Goal: Information Seeking & Learning: Learn about a topic

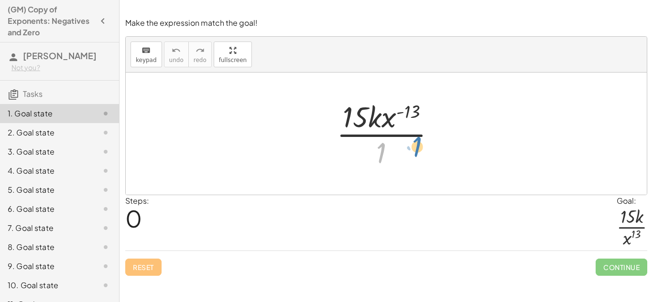
drag, startPoint x: 382, startPoint y: 153, endPoint x: 368, endPoint y: 152, distance: 14.4
click at [368, 152] on div at bounding box center [390, 134] width 116 height 74
click at [370, 152] on div at bounding box center [390, 134] width 116 height 74
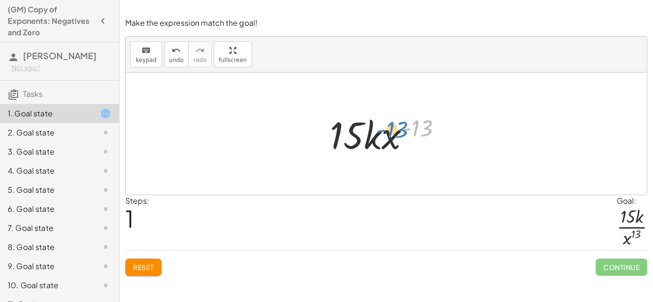
drag, startPoint x: 422, startPoint y: 129, endPoint x: 410, endPoint y: 128, distance: 12.4
click at [410, 128] on div at bounding box center [389, 133] width 129 height 49
drag, startPoint x: 423, startPoint y: 126, endPoint x: 353, endPoint y: 134, distance: 70.8
click at [353, 134] on div at bounding box center [389, 133] width 129 height 49
drag, startPoint x: 419, startPoint y: 128, endPoint x: 337, endPoint y: 140, distance: 82.1
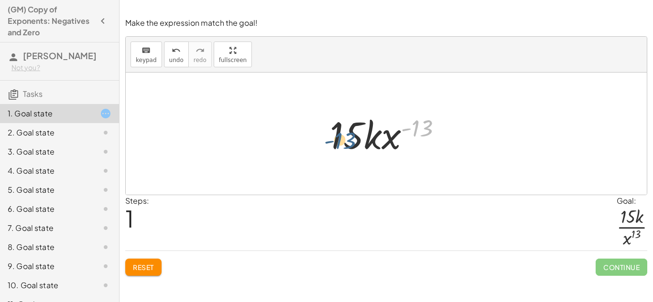
click at [337, 140] on div at bounding box center [389, 133] width 129 height 49
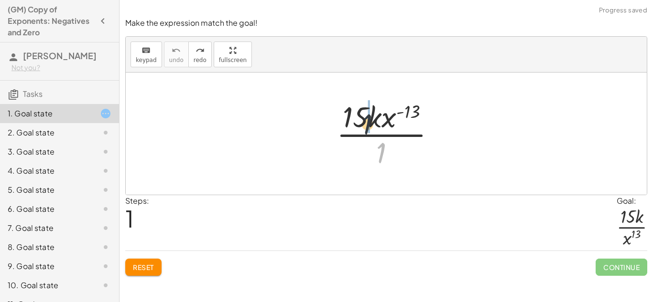
drag, startPoint x: 380, startPoint y: 151, endPoint x: 362, endPoint y: 117, distance: 38.9
click at [362, 117] on div at bounding box center [390, 134] width 116 height 74
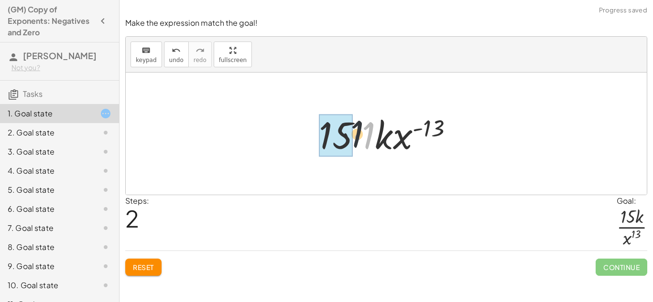
drag, startPoint x: 371, startPoint y: 132, endPoint x: 342, endPoint y: 129, distance: 29.2
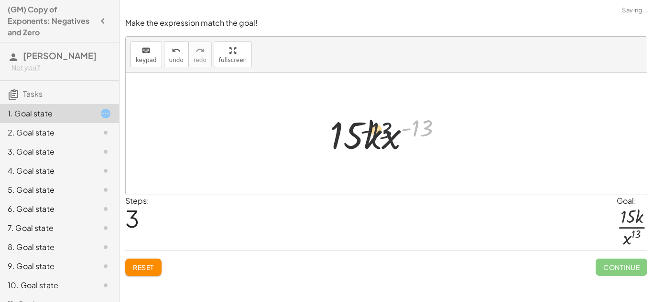
drag, startPoint x: 421, startPoint y: 125, endPoint x: 344, endPoint y: 134, distance: 76.9
click at [344, 134] on div at bounding box center [389, 133] width 129 height 49
drag, startPoint x: 370, startPoint y: 141, endPoint x: 384, endPoint y: 140, distance: 13.9
click at [384, 140] on div at bounding box center [389, 133] width 129 height 49
click at [173, 54] on icon "undo" at bounding box center [176, 50] width 9 height 11
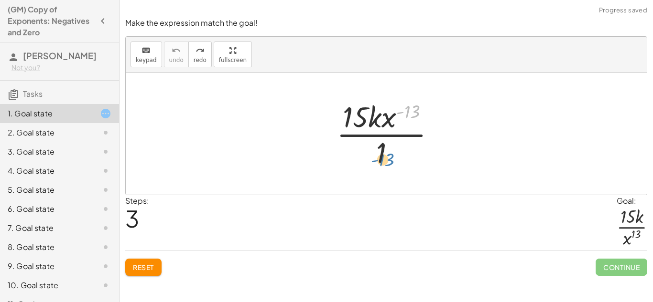
drag, startPoint x: 410, startPoint y: 112, endPoint x: 382, endPoint y: 157, distance: 52.6
click at [382, 157] on div at bounding box center [390, 134] width 116 height 74
drag, startPoint x: 409, startPoint y: 109, endPoint x: 376, endPoint y: 150, distance: 52.6
click at [376, 150] on div at bounding box center [390, 134] width 116 height 74
drag, startPoint x: 408, startPoint y: 111, endPoint x: 360, endPoint y: 118, distance: 49.3
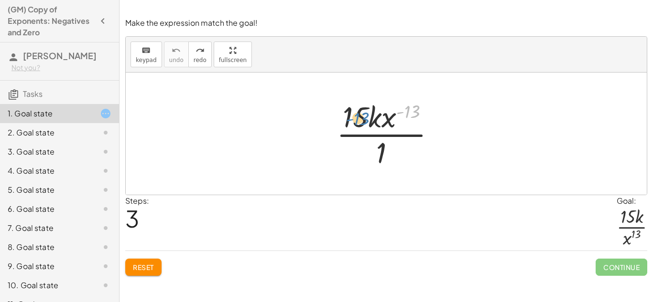
click at [360, 118] on div at bounding box center [390, 134] width 116 height 74
drag, startPoint x: 408, startPoint y: 114, endPoint x: 355, endPoint y: 118, distance: 52.2
click at [355, 118] on div at bounding box center [390, 134] width 116 height 74
click at [0, 0] on div "Make the expression match the goal! keyboard keypad undo undo redo redo fullscr…" at bounding box center [0, 0] width 0 height 0
click at [135, 272] on button "Reset" at bounding box center [143, 267] width 36 height 17
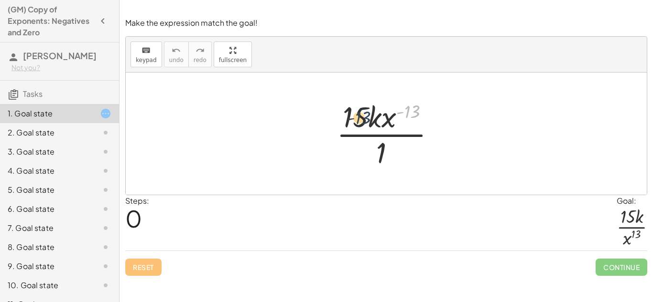
drag, startPoint x: 414, startPoint y: 107, endPoint x: 363, endPoint y: 114, distance: 51.1
click at [363, 114] on div at bounding box center [390, 134] width 116 height 74
drag, startPoint x: 404, startPoint y: 110, endPoint x: 381, endPoint y: 172, distance: 65.9
drag, startPoint x: 413, startPoint y: 106, endPoint x: 386, endPoint y: 114, distance: 28.7
click at [386, 114] on div at bounding box center [390, 134] width 116 height 74
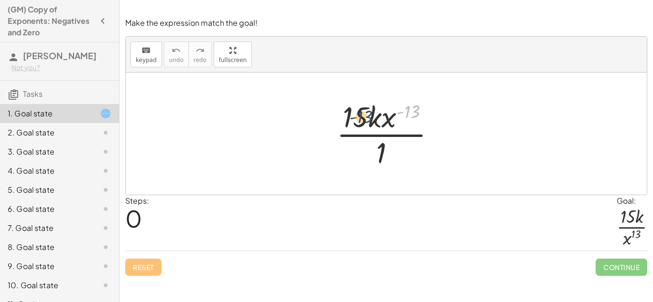
drag, startPoint x: 411, startPoint y: 112, endPoint x: 358, endPoint y: 117, distance: 52.8
click at [358, 117] on div at bounding box center [390, 134] width 116 height 74
drag, startPoint x: 408, startPoint y: 114, endPoint x: 342, endPoint y: 117, distance: 65.5
click at [342, 117] on div at bounding box center [390, 134] width 116 height 74
drag, startPoint x: 381, startPoint y: 151, endPoint x: 397, endPoint y: 157, distance: 16.3
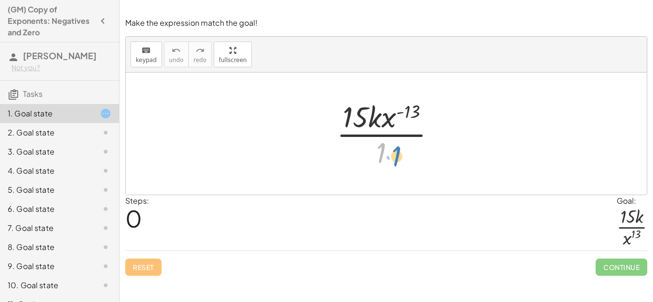
click at [397, 157] on div at bounding box center [390, 134] width 116 height 74
drag, startPoint x: 389, startPoint y: 118, endPoint x: 368, endPoint y: 151, distance: 39.7
click at [368, 151] on div at bounding box center [390, 134] width 116 height 74
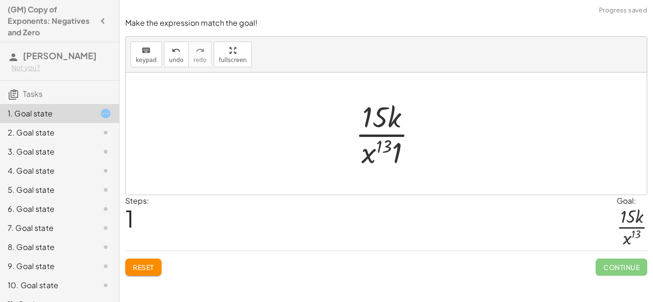
click at [396, 153] on div at bounding box center [389, 134] width 79 height 74
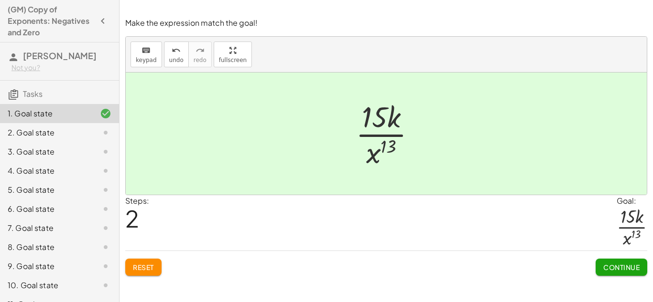
click at [605, 272] on button "Continue" at bounding box center [621, 267] width 52 height 17
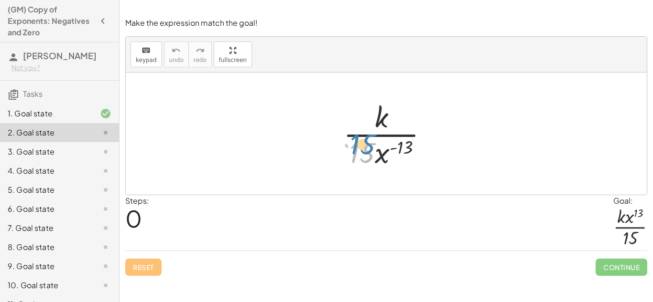
drag, startPoint x: 372, startPoint y: 158, endPoint x: 373, endPoint y: 151, distance: 6.8
click at [373, 151] on div at bounding box center [389, 134] width 102 height 74
drag, startPoint x: 381, startPoint y: 158, endPoint x: 373, endPoint y: 112, distance: 46.6
click at [373, 112] on div at bounding box center [389, 134] width 102 height 74
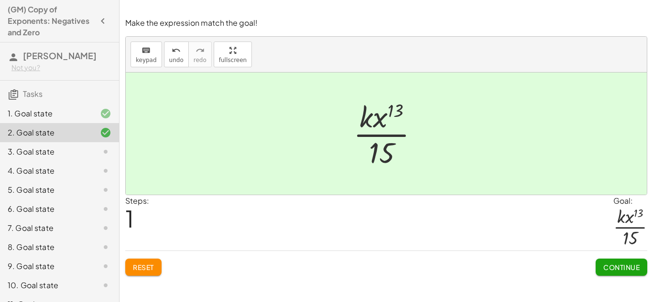
click at [608, 263] on span "Continue" at bounding box center [621, 267] width 36 height 9
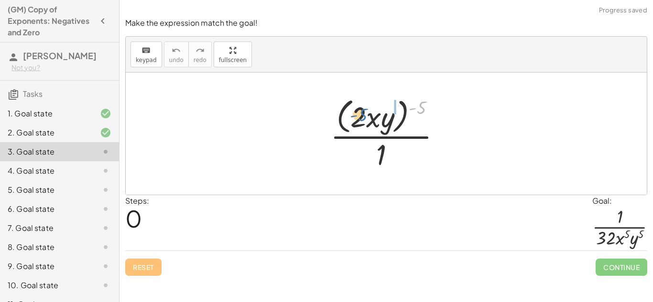
drag, startPoint x: 421, startPoint y: 108, endPoint x: 361, endPoint y: 117, distance: 60.7
click at [361, 117] on div at bounding box center [389, 134] width 128 height 78
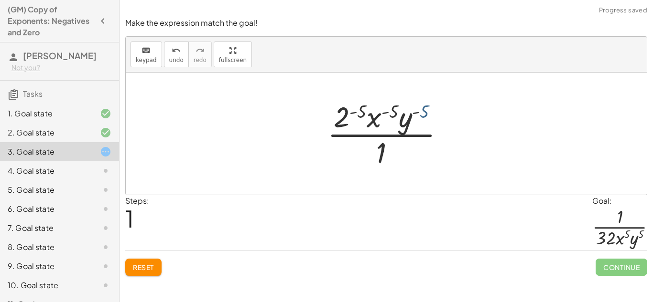
click at [421, 108] on div at bounding box center [389, 134] width 134 height 74
drag, startPoint x: 361, startPoint y: 110, endPoint x: 344, endPoint y: 113, distance: 17.4
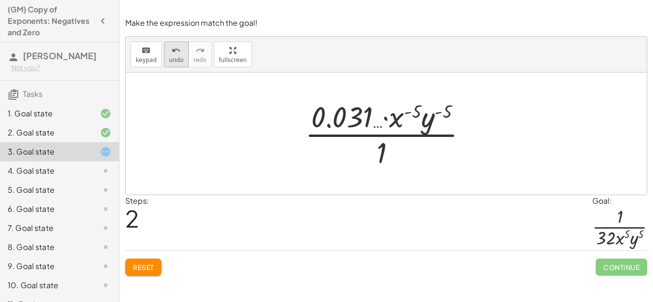
click at [172, 50] on icon "undo" at bounding box center [176, 50] width 9 height 11
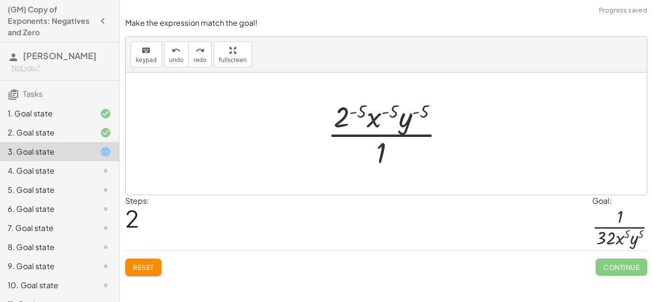
click at [146, 264] on span "Reset" at bounding box center [143, 267] width 21 height 9
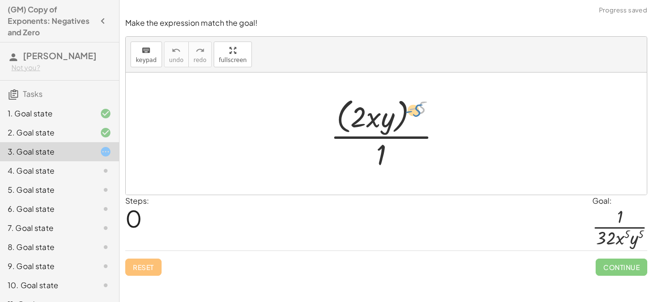
click at [420, 107] on div at bounding box center [389, 134] width 128 height 78
drag, startPoint x: 420, startPoint y: 108, endPoint x: 387, endPoint y: 111, distance: 33.1
click at [387, 111] on div at bounding box center [389, 134] width 128 height 78
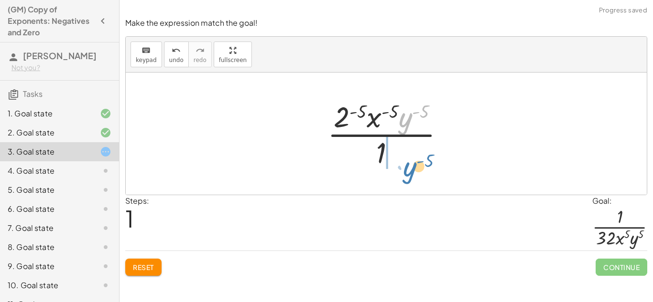
drag, startPoint x: 401, startPoint y: 117, endPoint x: 405, endPoint y: 166, distance: 48.9
click at [405, 166] on div at bounding box center [389, 134] width 134 height 74
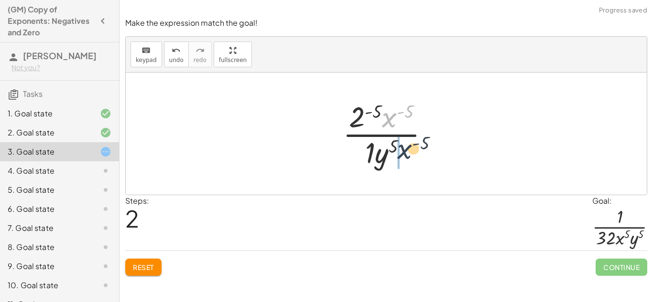
drag, startPoint x: 389, startPoint y: 122, endPoint x: 405, endPoint y: 161, distance: 41.5
click at [405, 161] on div at bounding box center [390, 134] width 104 height 74
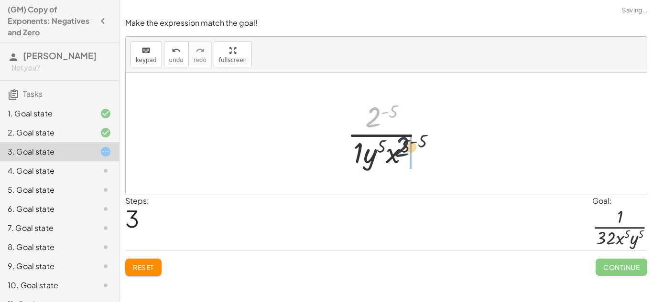
drag, startPoint x: 378, startPoint y: 118, endPoint x: 415, endPoint y: 159, distance: 55.2
click at [415, 159] on div at bounding box center [389, 134] width 95 height 74
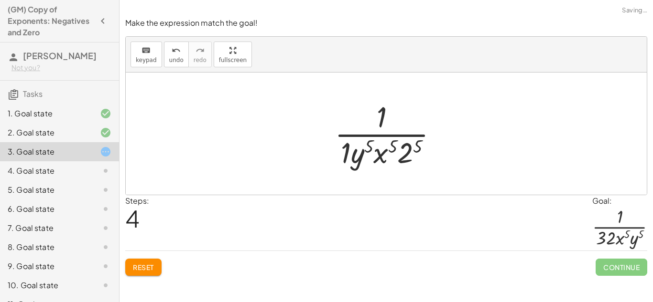
click at [348, 150] on div at bounding box center [390, 134] width 120 height 74
click at [414, 148] on div at bounding box center [389, 134] width 110 height 74
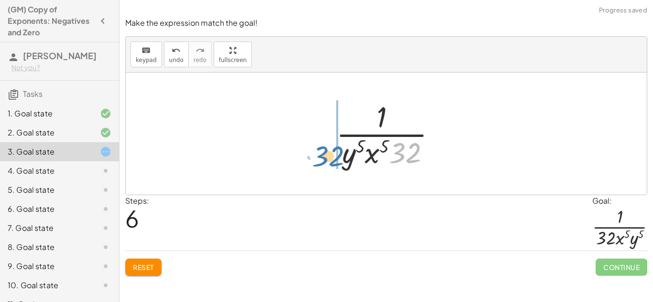
drag, startPoint x: 414, startPoint y: 150, endPoint x: 340, endPoint y: 155, distance: 73.7
click at [340, 155] on div at bounding box center [390, 134] width 118 height 74
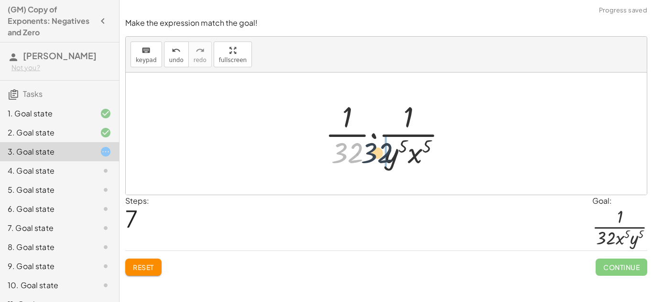
drag, startPoint x: 352, startPoint y: 147, endPoint x: 393, endPoint y: 148, distance: 41.1
click at [393, 148] on div at bounding box center [389, 134] width 139 height 74
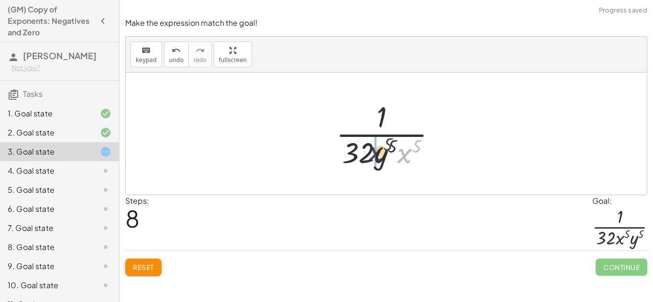
drag, startPoint x: 408, startPoint y: 157, endPoint x: 377, endPoint y: 155, distance: 30.6
click at [377, 155] on div at bounding box center [390, 134] width 118 height 74
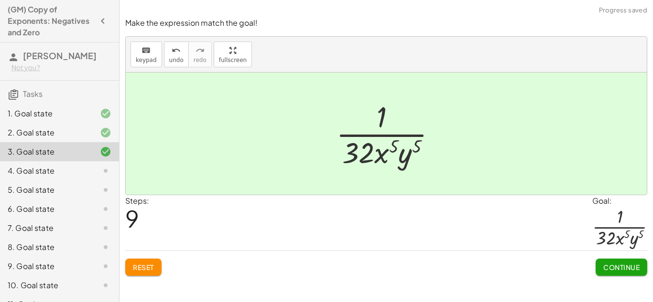
click at [619, 272] on button "Continue" at bounding box center [621, 267] width 52 height 17
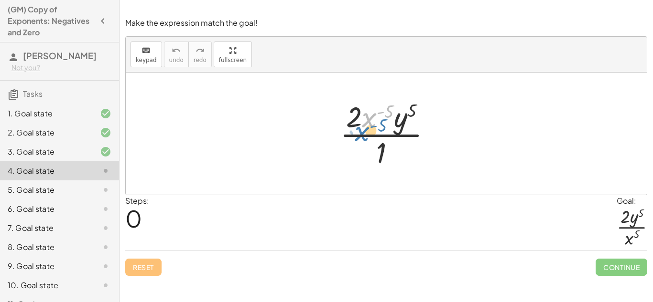
drag, startPoint x: 373, startPoint y: 119, endPoint x: 356, endPoint y: 121, distance: 16.3
click at [356, 121] on div at bounding box center [389, 134] width 109 height 74
drag, startPoint x: 370, startPoint y: 112, endPoint x: 376, endPoint y: 144, distance: 32.5
click at [376, 144] on div at bounding box center [389, 134] width 109 height 74
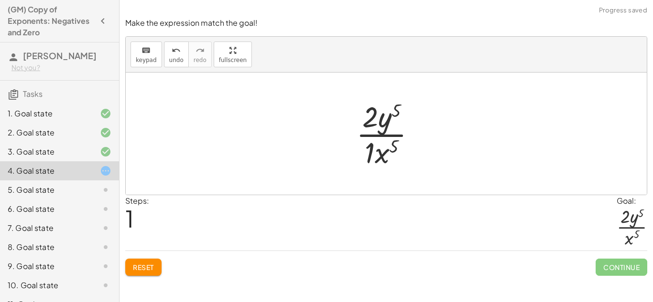
click at [374, 152] on div at bounding box center [389, 134] width 77 height 74
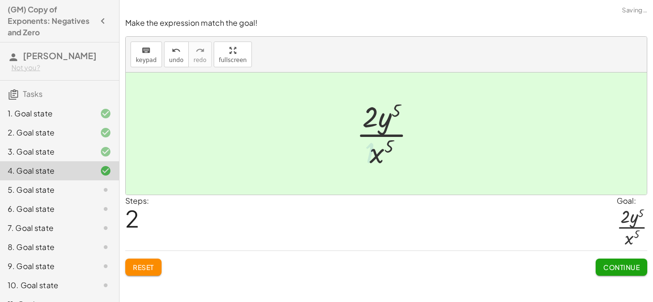
click at [615, 267] on span "Continue" at bounding box center [621, 267] width 36 height 9
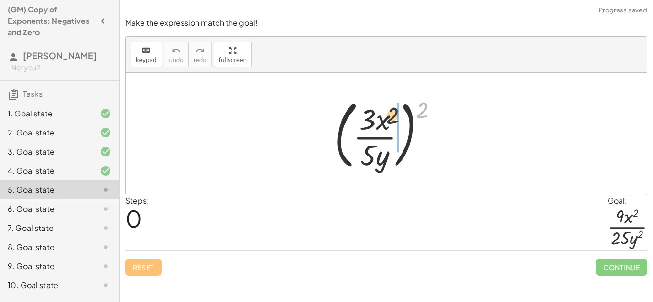
drag, startPoint x: 425, startPoint y: 112, endPoint x: 376, endPoint y: 122, distance: 50.1
click at [376, 122] on div at bounding box center [390, 133] width 120 height 79
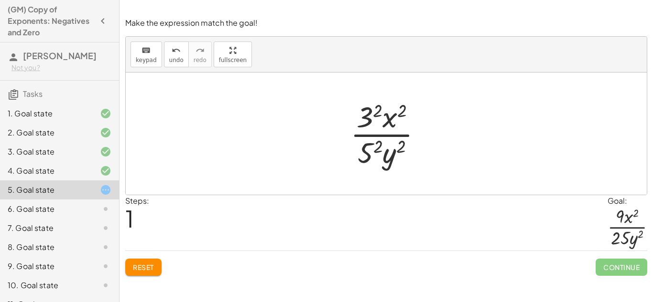
click at [371, 114] on div at bounding box center [389, 134] width 89 height 74
click at [375, 150] on div at bounding box center [389, 134] width 86 height 74
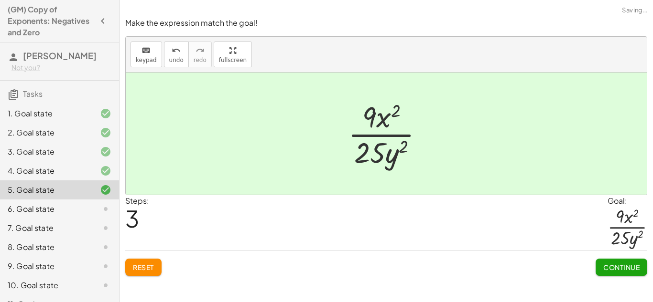
click at [623, 268] on span "Continue" at bounding box center [621, 267] width 36 height 9
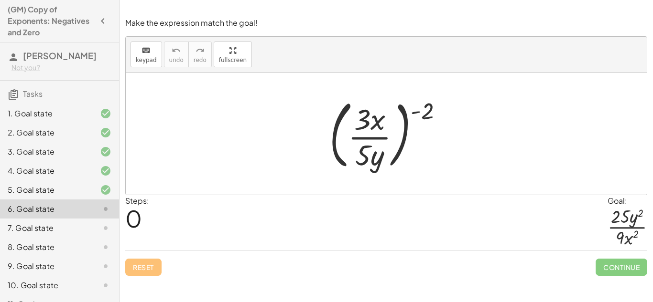
click at [423, 115] on div at bounding box center [389, 133] width 131 height 79
drag, startPoint x: 424, startPoint y: 111, endPoint x: 376, endPoint y: 118, distance: 49.3
click at [376, 118] on div at bounding box center [389, 133] width 131 height 79
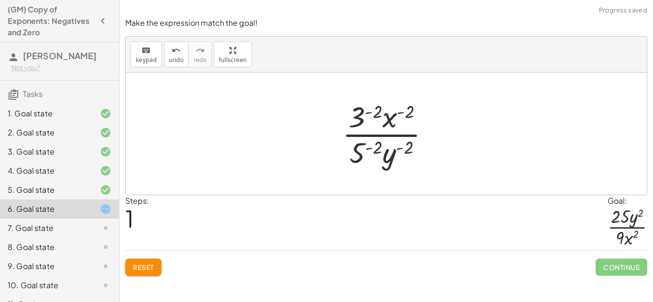
click at [375, 108] on div at bounding box center [389, 134] width 105 height 74
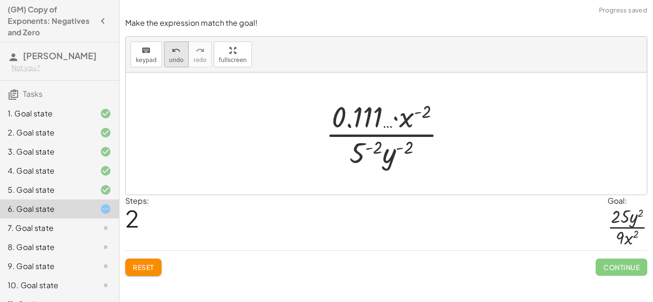
click at [172, 61] on span "undo" at bounding box center [176, 60] width 14 height 7
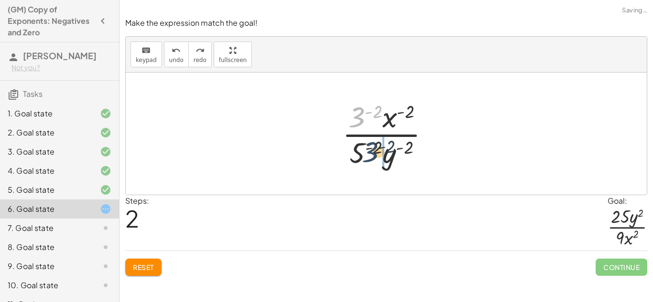
drag, startPoint x: 361, startPoint y: 117, endPoint x: 375, endPoint y: 153, distance: 38.7
click at [375, 153] on div at bounding box center [389, 134] width 105 height 74
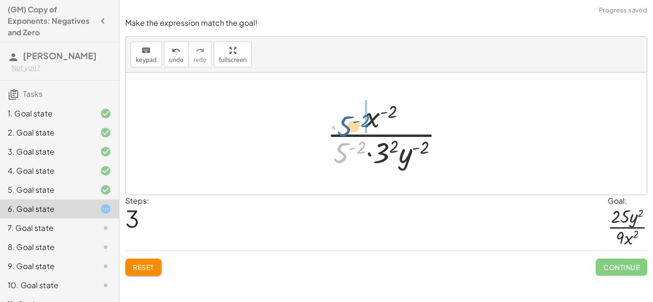
drag, startPoint x: 345, startPoint y: 148, endPoint x: 348, endPoint y: 118, distance: 30.2
click at [348, 118] on div at bounding box center [389, 134] width 135 height 74
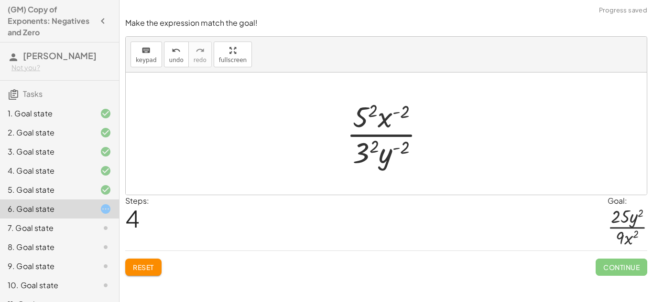
click at [371, 146] on div at bounding box center [390, 134] width 96 height 74
click at [375, 111] on div at bounding box center [390, 134] width 96 height 74
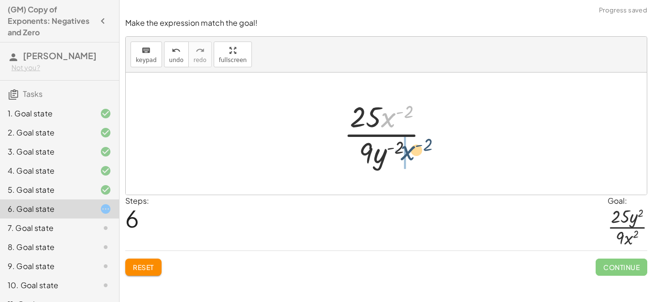
drag, startPoint x: 389, startPoint y: 118, endPoint x: 409, endPoint y: 152, distance: 40.5
click at [409, 152] on div at bounding box center [390, 134] width 102 height 74
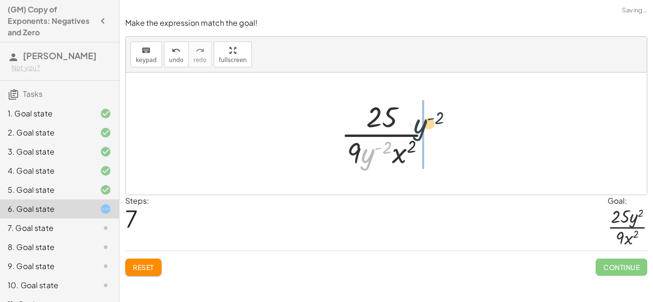
drag, startPoint x: 366, startPoint y: 154, endPoint x: 407, endPoint y: 101, distance: 67.2
click at [407, 101] on div at bounding box center [389, 134] width 107 height 74
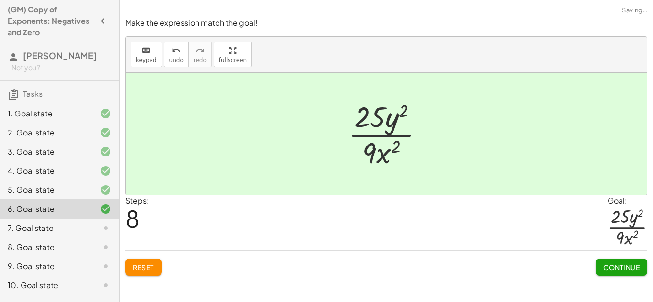
click at [628, 271] on span "Continue" at bounding box center [621, 267] width 36 height 9
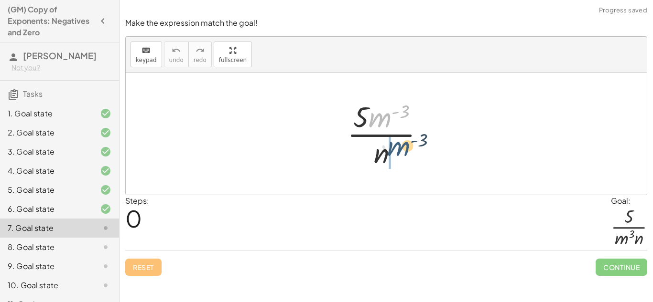
drag, startPoint x: 384, startPoint y: 117, endPoint x: 402, endPoint y: 149, distance: 37.0
click at [402, 149] on div at bounding box center [389, 134] width 95 height 74
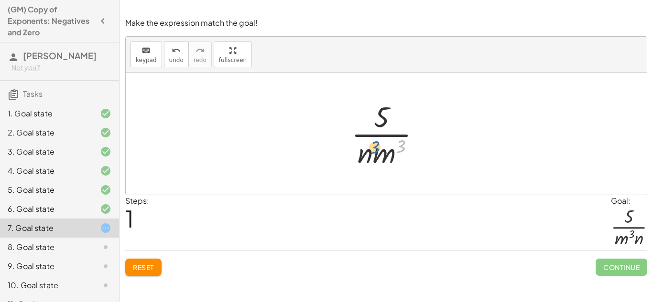
drag, startPoint x: 400, startPoint y: 148, endPoint x: 372, endPoint y: 149, distance: 27.7
click at [372, 149] on div at bounding box center [389, 134] width 86 height 74
click at [384, 154] on div at bounding box center [389, 134] width 86 height 74
drag, startPoint x: 364, startPoint y: 154, endPoint x: 412, endPoint y: 155, distance: 48.7
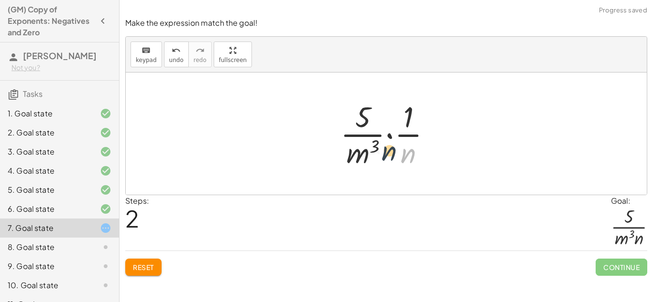
drag, startPoint x: 410, startPoint y: 153, endPoint x: 385, endPoint y: 151, distance: 25.0
click at [385, 151] on div at bounding box center [389, 134] width 108 height 74
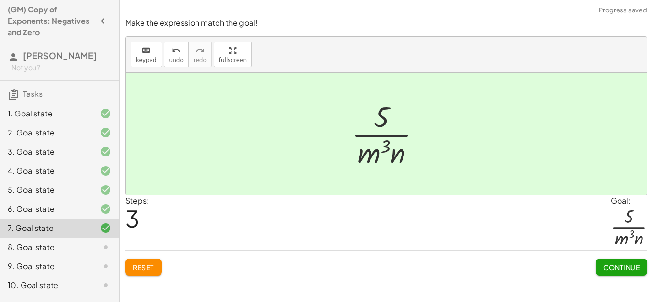
click at [615, 269] on span "Continue" at bounding box center [621, 267] width 36 height 9
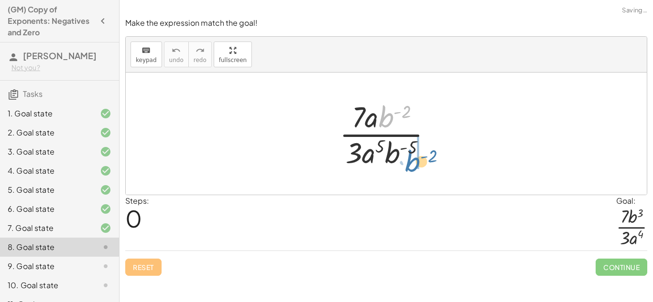
drag, startPoint x: 387, startPoint y: 113, endPoint x: 413, endPoint y: 158, distance: 51.6
click at [413, 158] on div at bounding box center [389, 134] width 110 height 74
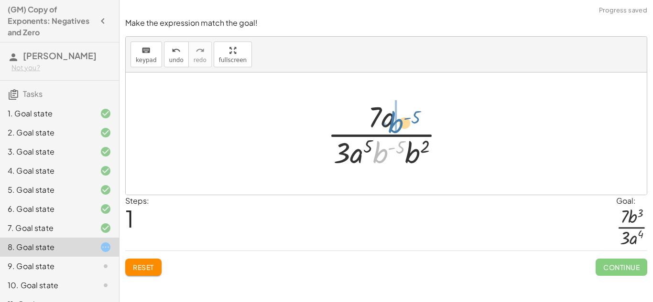
drag, startPoint x: 382, startPoint y: 155, endPoint x: 399, endPoint y: 124, distance: 35.1
click at [399, 124] on div at bounding box center [389, 134] width 134 height 74
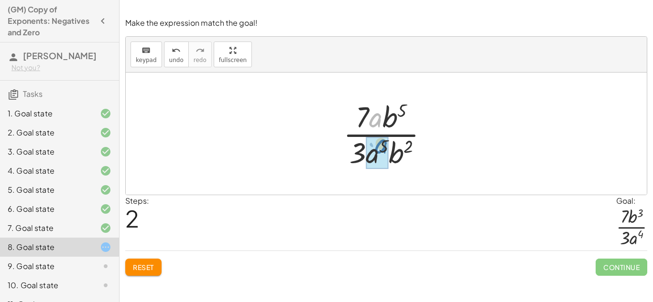
drag, startPoint x: 374, startPoint y: 122, endPoint x: 378, endPoint y: 149, distance: 27.1
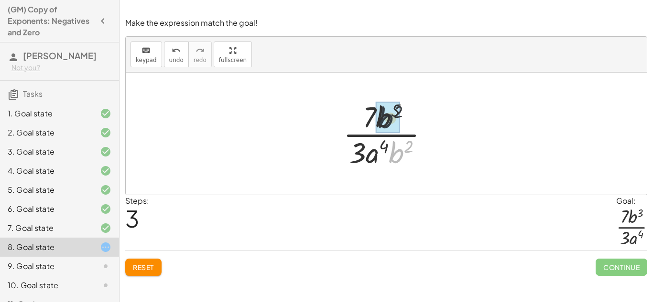
drag, startPoint x: 397, startPoint y: 153, endPoint x: 385, endPoint y: 117, distance: 38.2
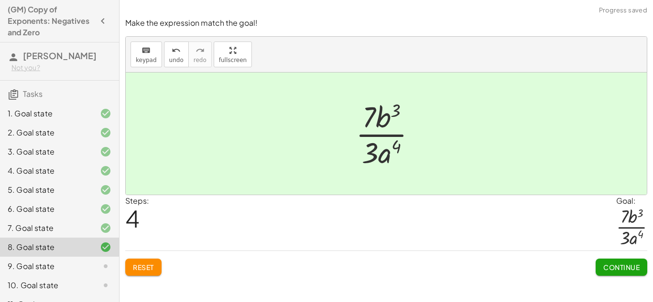
click at [604, 262] on button "Continue" at bounding box center [621, 267] width 52 height 17
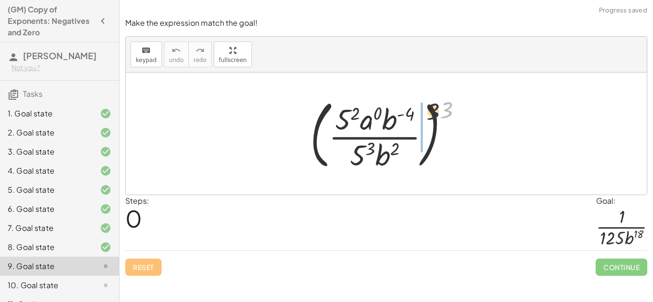
drag, startPoint x: 447, startPoint y: 106, endPoint x: 378, endPoint y: 117, distance: 69.7
click at [378, 117] on div at bounding box center [389, 133] width 169 height 79
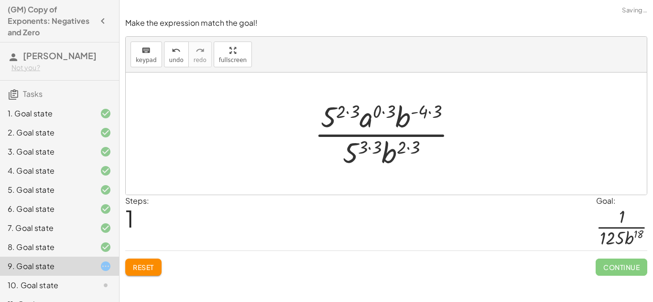
click at [348, 113] on div at bounding box center [390, 134] width 160 height 74
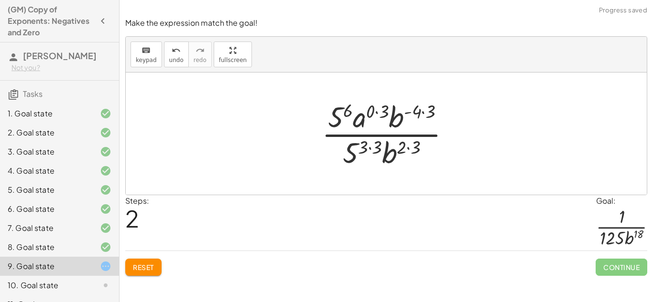
click at [373, 147] on div at bounding box center [390, 134] width 146 height 74
click at [406, 151] on div at bounding box center [390, 134] width 146 height 74
click at [427, 113] on div at bounding box center [390, 134] width 146 height 74
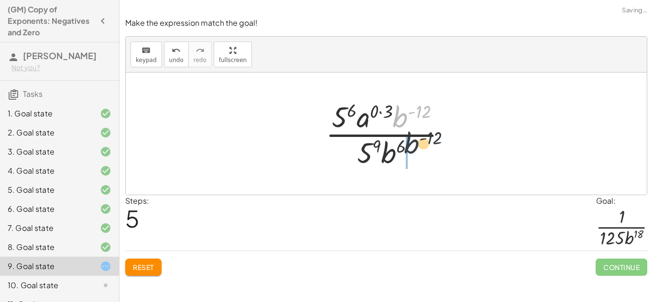
drag, startPoint x: 400, startPoint y: 116, endPoint x: 415, endPoint y: 150, distance: 37.6
click at [415, 150] on div at bounding box center [390, 134] width 138 height 74
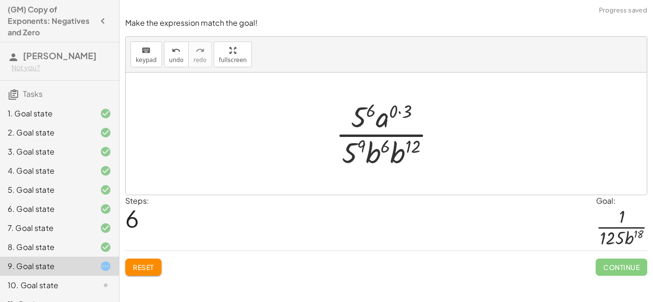
click at [401, 113] on div at bounding box center [390, 134] width 118 height 74
click at [387, 121] on div at bounding box center [390, 134] width 118 height 74
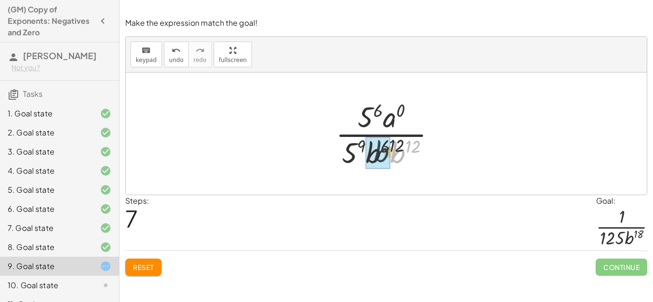
drag, startPoint x: 403, startPoint y: 145, endPoint x: 374, endPoint y: 144, distance: 29.2
click at [414, 146] on div at bounding box center [389, 134] width 118 height 74
click at [372, 147] on div at bounding box center [390, 134] width 94 height 74
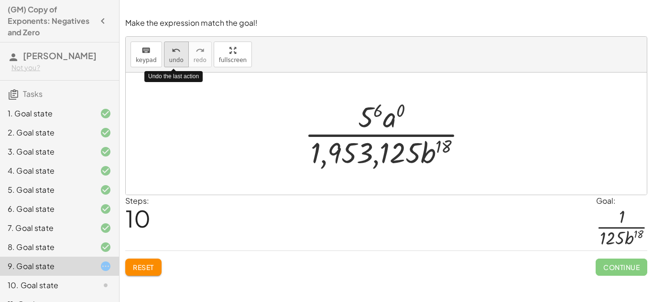
click at [177, 54] on icon "undo" at bounding box center [176, 50] width 9 height 11
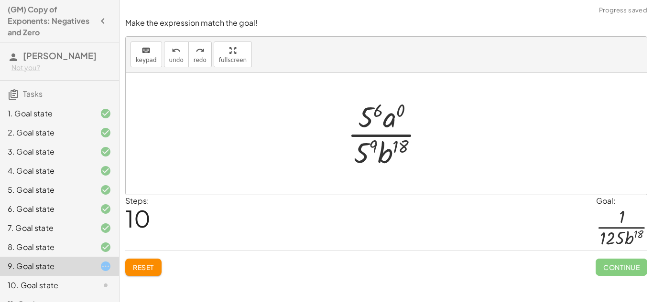
click at [146, 263] on span "Reset" at bounding box center [143, 267] width 21 height 9
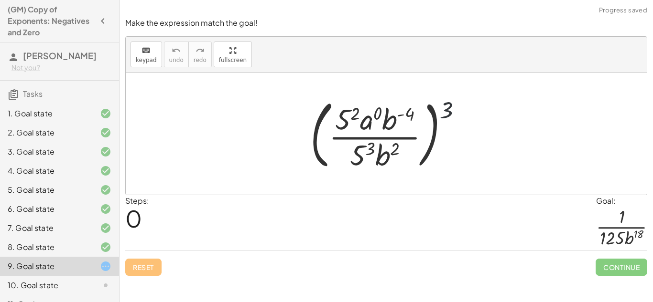
drag, startPoint x: 448, startPoint y: 105, endPoint x: 401, endPoint y: 110, distance: 47.6
click at [401, 110] on div at bounding box center [389, 133] width 169 height 79
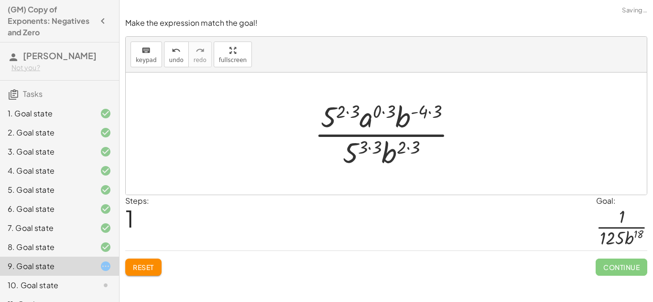
click at [351, 113] on div at bounding box center [390, 134] width 160 height 74
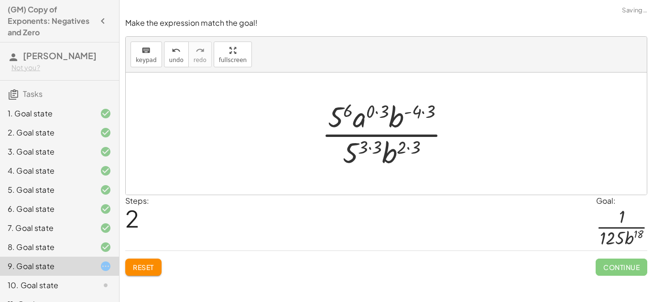
click at [371, 148] on div at bounding box center [390, 134] width 146 height 74
click at [381, 116] on div at bounding box center [390, 134] width 146 height 74
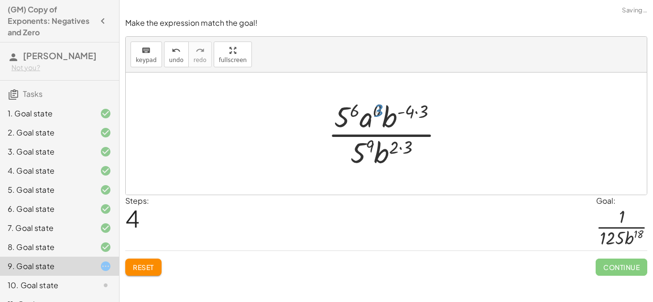
click at [403, 150] on div at bounding box center [389, 134] width 132 height 74
click at [423, 117] on div at bounding box center [389, 134] width 132 height 74
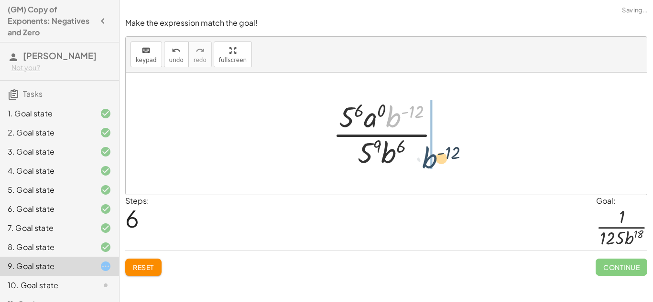
drag, startPoint x: 395, startPoint y: 121, endPoint x: 431, endPoint y: 164, distance: 55.6
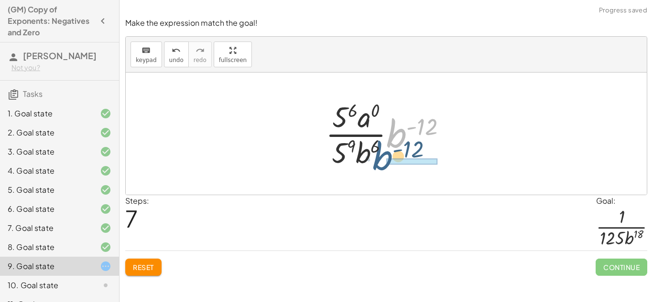
drag, startPoint x: 396, startPoint y: 139, endPoint x: 376, endPoint y: 161, distance: 29.1
click at [376, 161] on div at bounding box center [390, 134] width 138 height 74
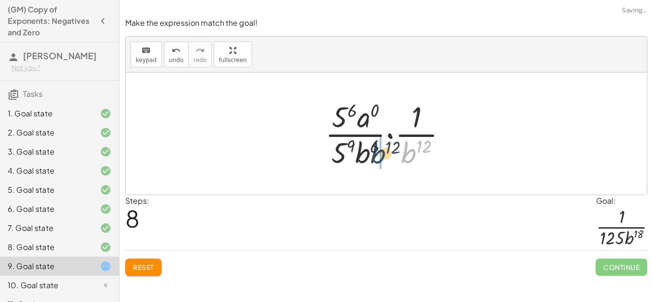
drag, startPoint x: 411, startPoint y: 158, endPoint x: 377, endPoint y: 160, distance: 33.5
click at [377, 160] on div at bounding box center [389, 134] width 139 height 74
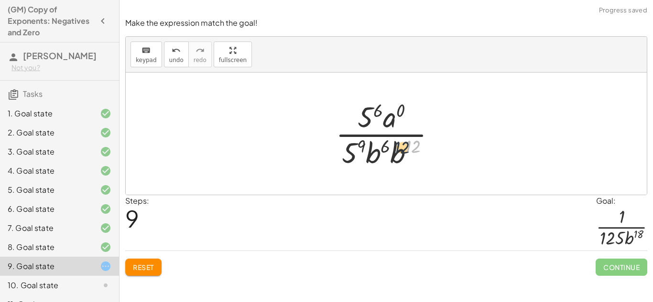
drag, startPoint x: 411, startPoint y: 144, endPoint x: 382, endPoint y: 146, distance: 28.7
click at [382, 146] on div at bounding box center [390, 134] width 118 height 74
drag, startPoint x: 392, startPoint y: 150, endPoint x: 369, endPoint y: 151, distance: 23.4
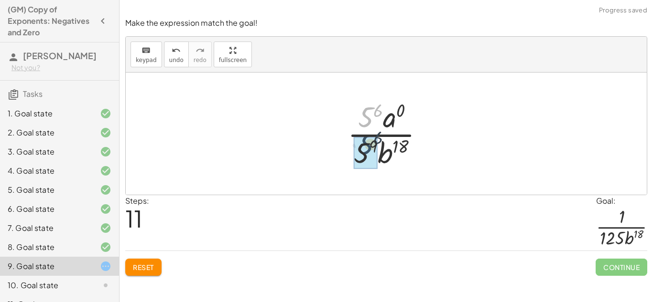
drag, startPoint x: 368, startPoint y: 113, endPoint x: 368, endPoint y: 144, distance: 31.1
click at [361, 148] on div at bounding box center [389, 134] width 95 height 74
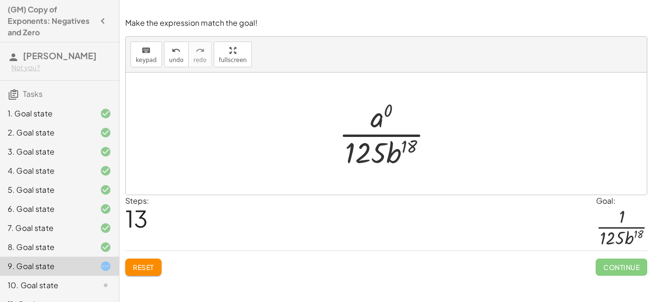
click at [377, 121] on div at bounding box center [389, 134] width 111 height 74
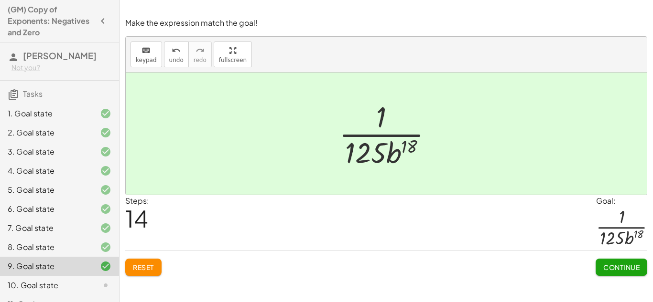
click at [643, 270] on button "Continue" at bounding box center [621, 267] width 52 height 17
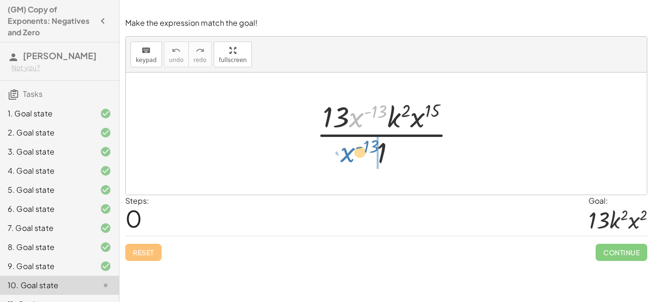
drag, startPoint x: 353, startPoint y: 116, endPoint x: 344, endPoint y: 150, distance: 36.0
click at [344, 150] on div at bounding box center [390, 134] width 156 height 74
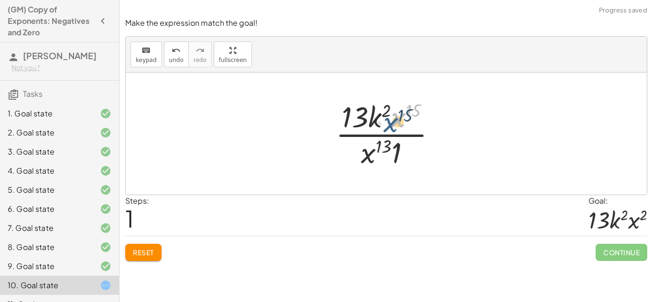
drag, startPoint x: 400, startPoint y: 120, endPoint x: 392, endPoint y: 122, distance: 7.9
click at [392, 122] on div at bounding box center [390, 134] width 118 height 74
drag, startPoint x: 370, startPoint y: 153, endPoint x: 409, endPoint y: 115, distance: 54.7
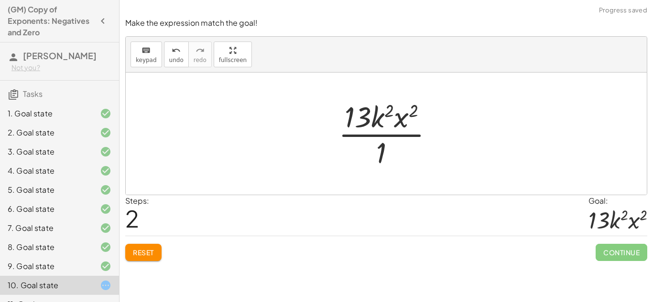
click at [381, 151] on div at bounding box center [389, 134] width 112 height 74
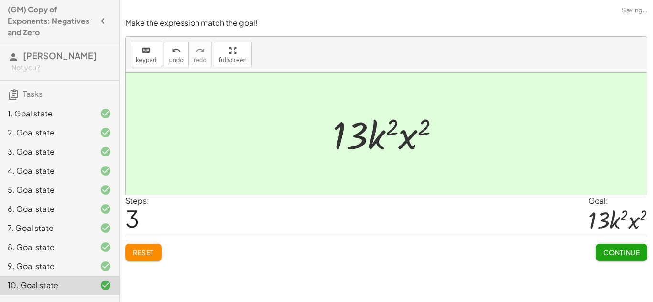
click at [614, 247] on button "Continue" at bounding box center [621, 252] width 52 height 17
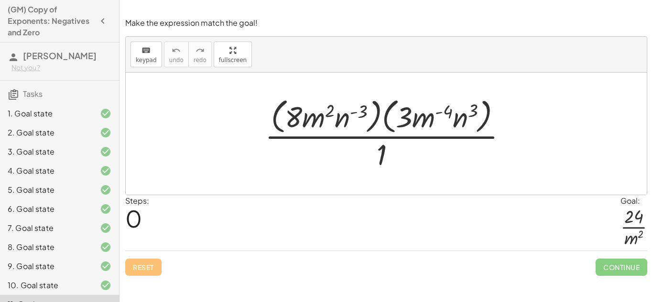
click at [373, 121] on div at bounding box center [389, 134] width 259 height 78
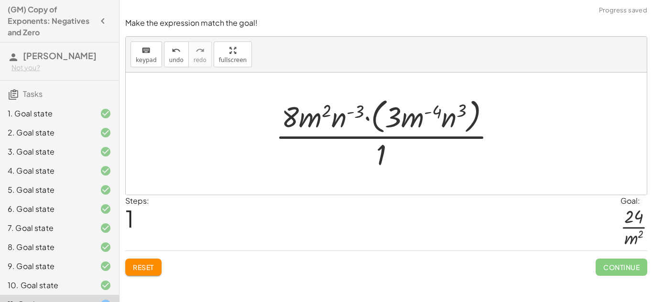
click at [375, 122] on div at bounding box center [389, 134] width 238 height 78
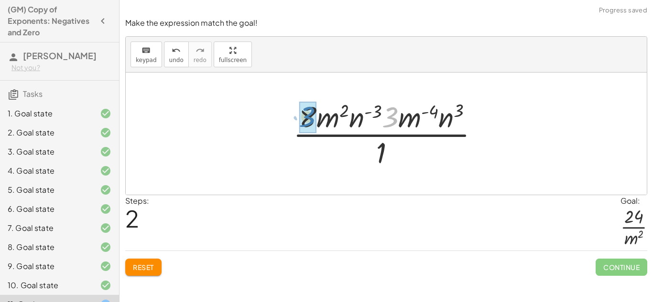
drag, startPoint x: 394, startPoint y: 120, endPoint x: 312, endPoint y: 120, distance: 81.7
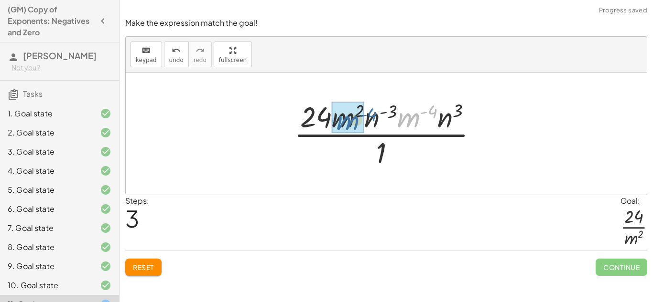
drag, startPoint x: 409, startPoint y: 119, endPoint x: 347, endPoint y: 122, distance: 61.7
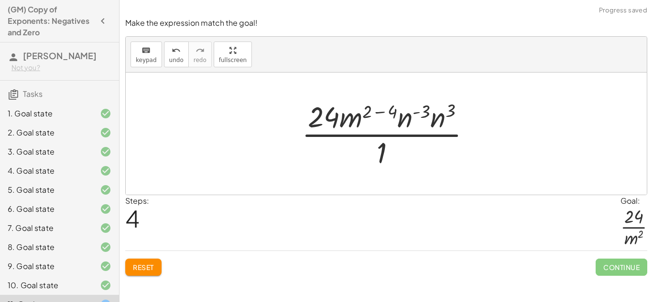
click at [393, 112] on div at bounding box center [390, 134] width 186 height 74
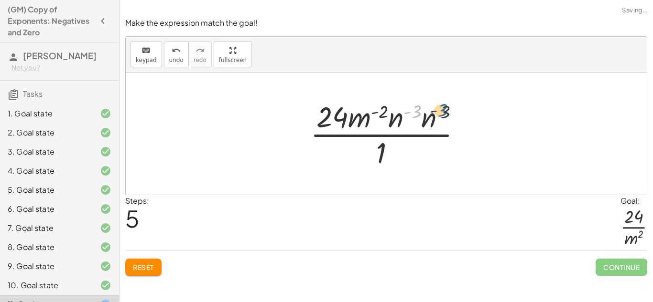
drag, startPoint x: 416, startPoint y: 109, endPoint x: 444, endPoint y: 108, distance: 28.7
click at [444, 108] on div at bounding box center [389, 134] width 169 height 74
drag, startPoint x: 443, startPoint y: 108, endPoint x: 412, endPoint y: 109, distance: 31.1
click at [412, 109] on div at bounding box center [389, 134] width 169 height 74
drag, startPoint x: 447, startPoint y: 109, endPoint x: 414, endPoint y: 110, distance: 33.0
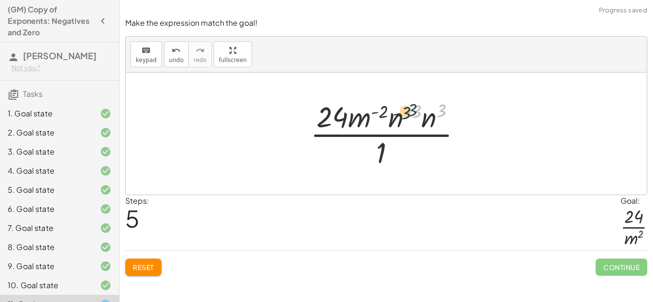
click at [414, 110] on div at bounding box center [389, 134] width 169 height 74
drag, startPoint x: 426, startPoint y: 118, endPoint x: 396, endPoint y: 120, distance: 30.2
click at [447, 109] on div at bounding box center [389, 134] width 177 height 74
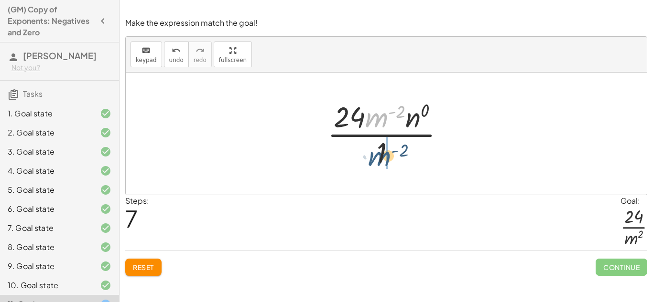
drag, startPoint x: 382, startPoint y: 115, endPoint x: 379, endPoint y: 150, distance: 35.9
click at [379, 150] on div at bounding box center [389, 134] width 134 height 74
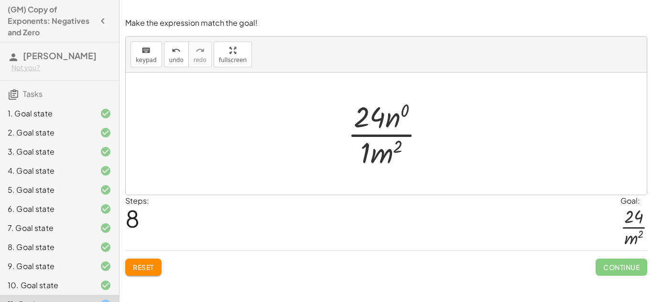
click at [406, 112] on div at bounding box center [390, 134] width 94 height 74
click at [366, 149] on div at bounding box center [389, 134] width 87 height 74
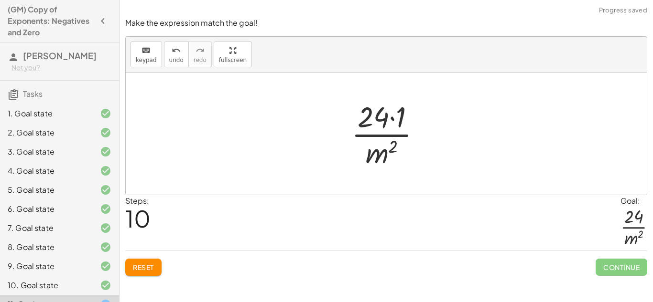
click at [392, 119] on div at bounding box center [389, 134] width 87 height 74
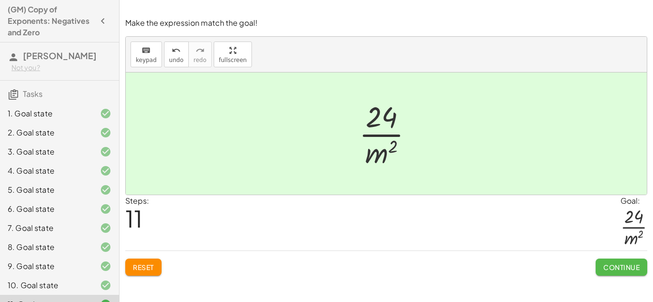
click at [617, 266] on span "Continue" at bounding box center [621, 267] width 36 height 9
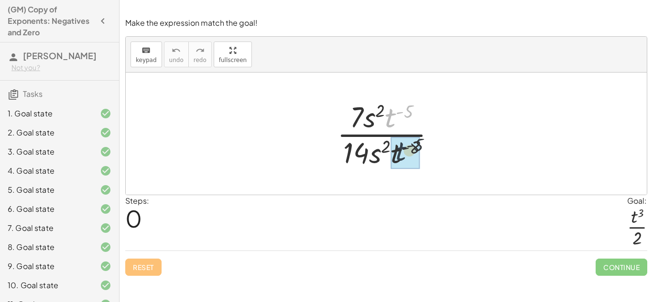
drag, startPoint x: 390, startPoint y: 116, endPoint x: 400, endPoint y: 154, distance: 39.4
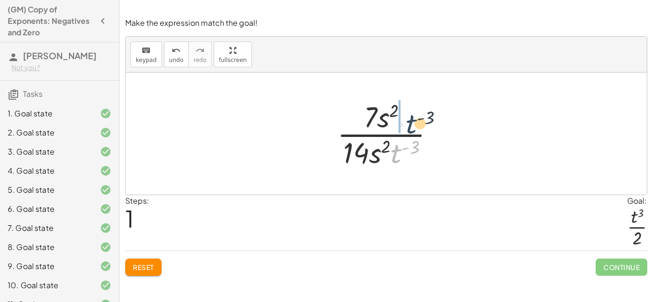
drag, startPoint x: 398, startPoint y: 150, endPoint x: 411, endPoint y: 120, distance: 33.1
click at [411, 120] on div at bounding box center [389, 134] width 115 height 74
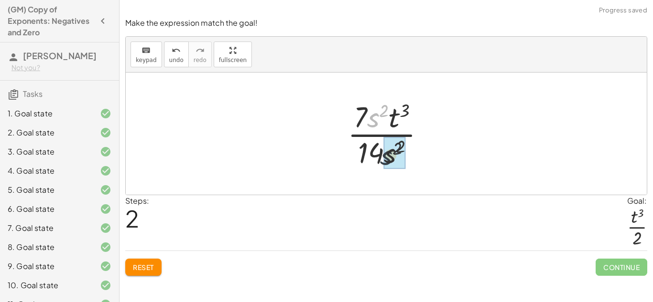
drag, startPoint x: 375, startPoint y: 116, endPoint x: 391, endPoint y: 158, distance: 45.5
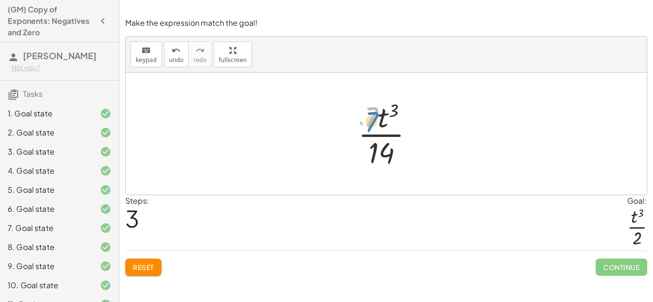
click at [368, 110] on div at bounding box center [389, 134] width 73 height 74
drag, startPoint x: 384, startPoint y: 153, endPoint x: 367, endPoint y: 116, distance: 40.7
click at [367, 116] on div at bounding box center [389, 134] width 73 height 74
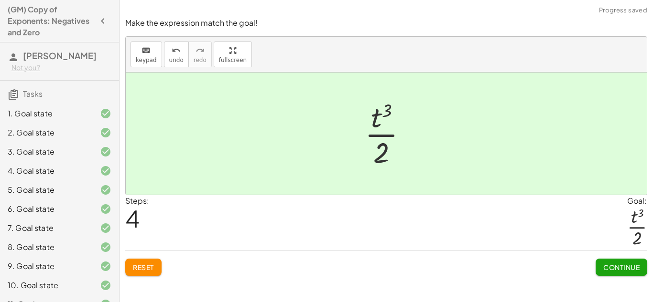
click at [619, 260] on button "Continue" at bounding box center [621, 267] width 52 height 17
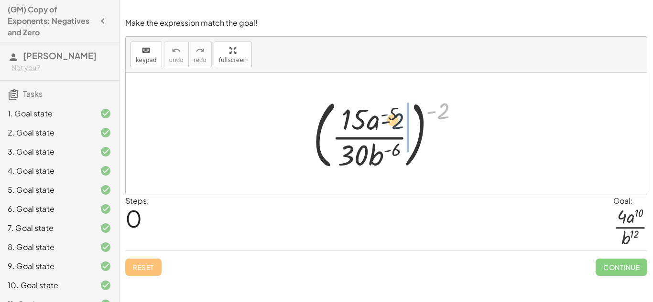
drag, startPoint x: 439, startPoint y: 111, endPoint x: 383, endPoint y: 123, distance: 56.7
click at [383, 123] on div at bounding box center [389, 133] width 163 height 79
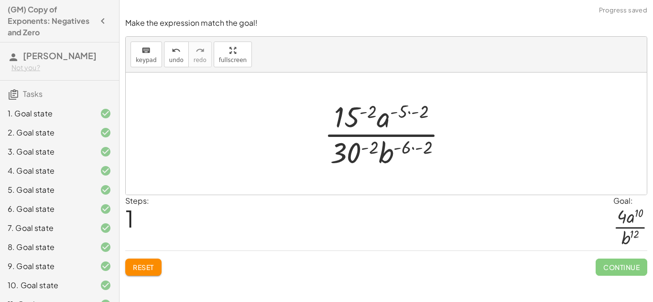
click at [371, 112] on div at bounding box center [389, 134] width 140 height 74
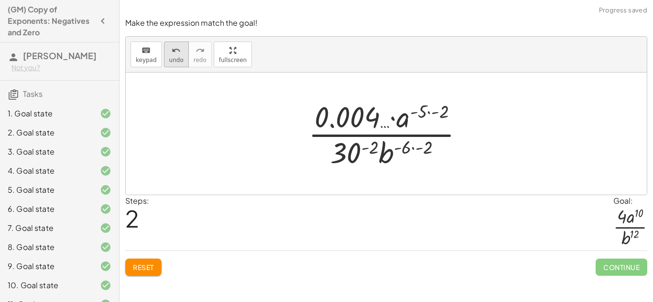
click at [173, 59] on span "undo" at bounding box center [176, 60] width 14 height 7
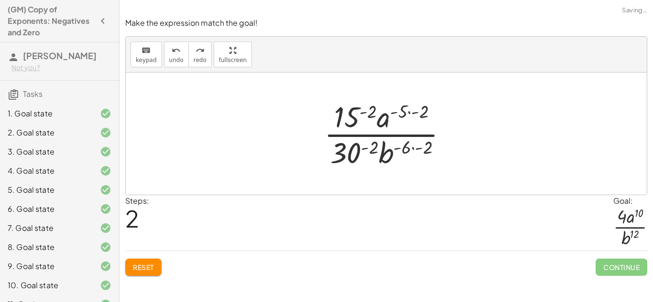
click at [422, 111] on div at bounding box center [389, 134] width 140 height 74
click at [428, 144] on div at bounding box center [389, 134] width 140 height 74
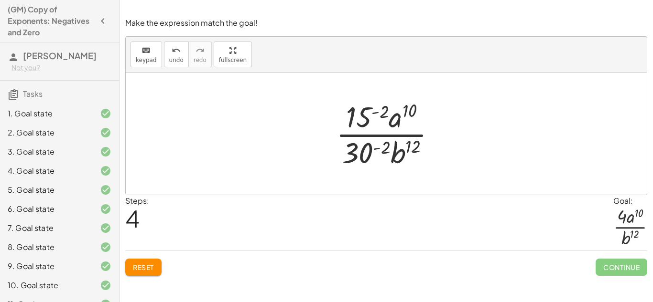
click at [384, 149] on div at bounding box center [389, 134] width 117 height 74
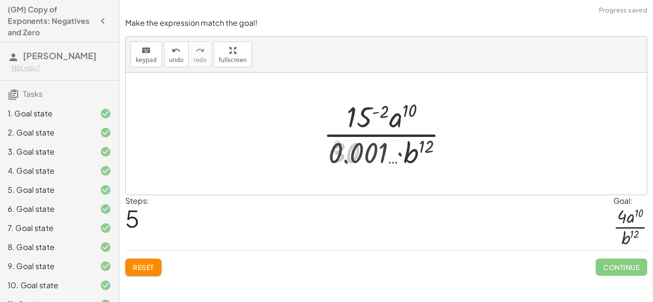
click at [380, 116] on div at bounding box center [389, 134] width 145 height 74
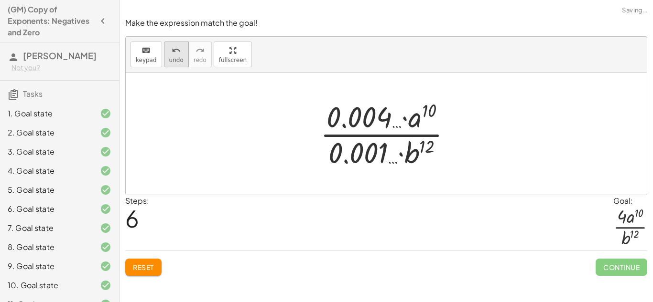
click at [180, 55] on div "undo" at bounding box center [176, 49] width 14 height 11
click at [173, 52] on icon "undo" at bounding box center [176, 50] width 9 height 11
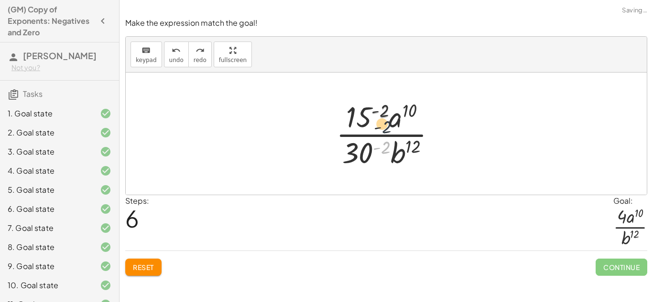
drag, startPoint x: 384, startPoint y: 148, endPoint x: 386, endPoint y: 105, distance: 43.0
click at [386, 105] on div at bounding box center [389, 134] width 117 height 74
drag, startPoint x: 366, startPoint y: 150, endPoint x: 364, endPoint y: 91, distance: 59.3
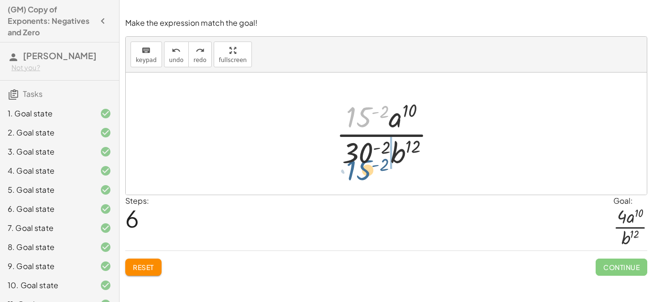
drag, startPoint x: 366, startPoint y: 113, endPoint x: 365, endPoint y: 167, distance: 54.0
click at [365, 167] on div at bounding box center [389, 134] width 117 height 74
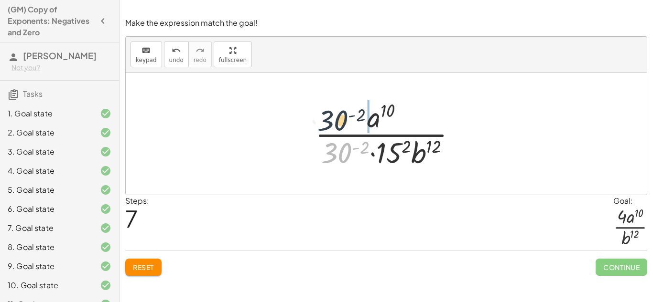
drag, startPoint x: 345, startPoint y: 152, endPoint x: 342, endPoint y: 118, distance: 33.7
click at [342, 118] on div at bounding box center [389, 134] width 159 height 74
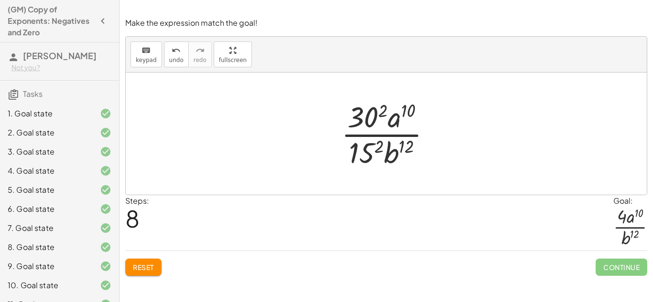
click at [381, 115] on div at bounding box center [389, 134] width 107 height 74
click at [376, 144] on div at bounding box center [389, 134] width 109 height 74
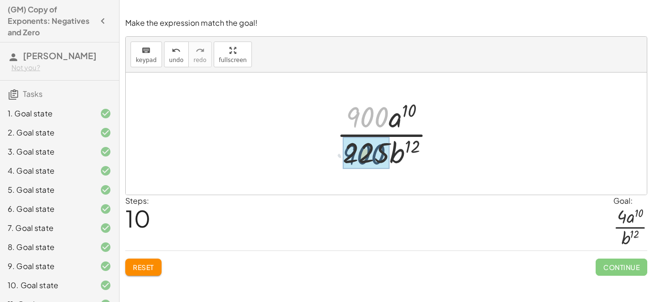
drag, startPoint x: 376, startPoint y: 112, endPoint x: 373, endPoint y: 150, distance: 37.9
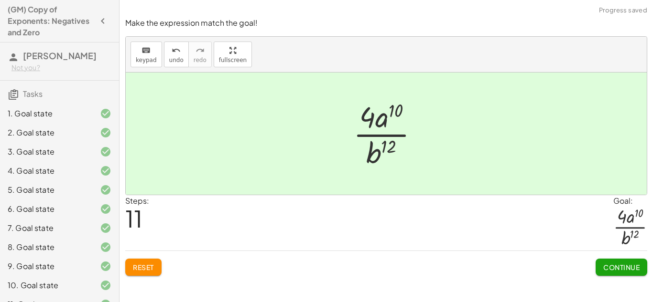
click at [610, 273] on button "Continue" at bounding box center [621, 267] width 52 height 17
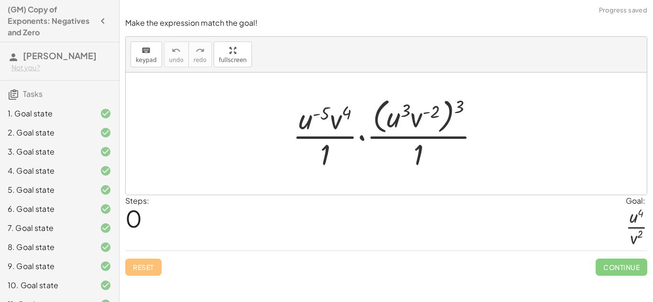
scroll to position [150, 0]
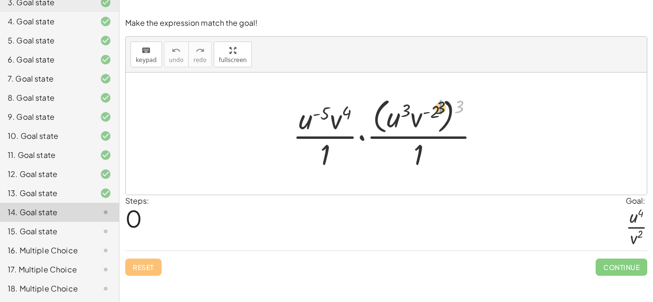
drag, startPoint x: 428, startPoint y: 105, endPoint x: 421, endPoint y: 107, distance: 7.6
click at [421, 107] on div at bounding box center [390, 134] width 204 height 78
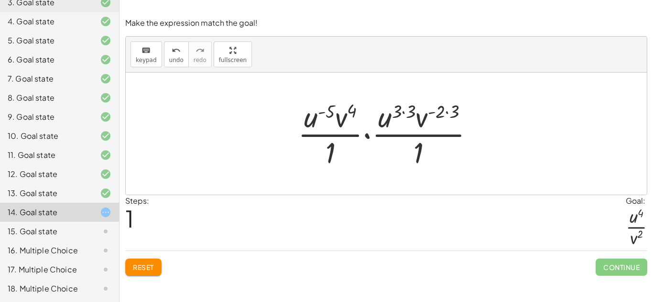
click at [411, 110] on div at bounding box center [389, 134] width 193 height 74
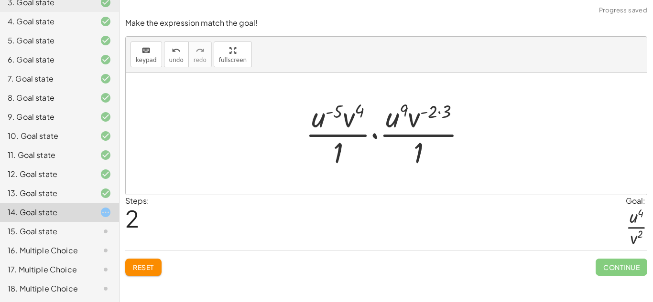
click at [442, 113] on div at bounding box center [390, 134] width 178 height 74
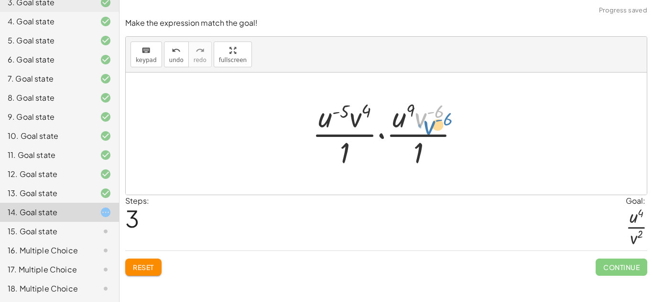
drag, startPoint x: 422, startPoint y: 117, endPoint x: 429, endPoint y: 120, distance: 7.1
click at [429, 120] on div at bounding box center [389, 134] width 164 height 74
drag, startPoint x: 332, startPoint y: 119, endPoint x: 313, endPoint y: 126, distance: 20.2
click at [313, 126] on div at bounding box center [389, 134] width 164 height 74
drag, startPoint x: 324, startPoint y: 121, endPoint x: 388, endPoint y: 122, distance: 64.5
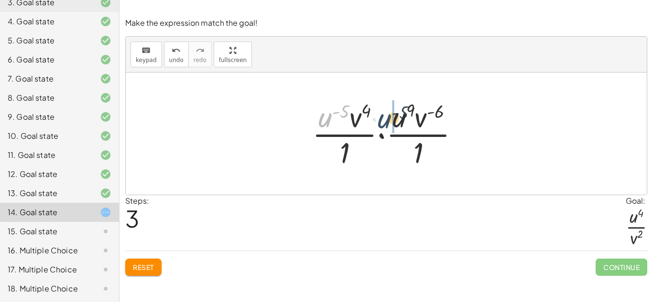
click at [388, 122] on div at bounding box center [389, 134] width 164 height 74
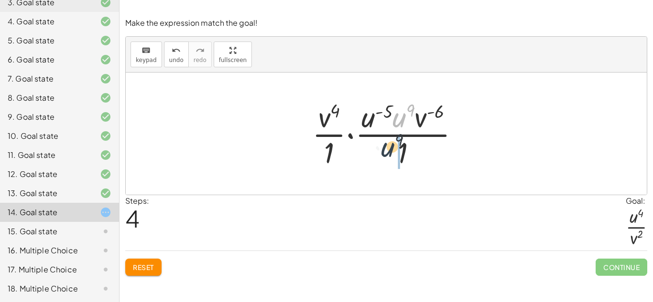
drag, startPoint x: 395, startPoint y: 119, endPoint x: 383, endPoint y: 153, distance: 35.8
click at [383, 153] on div at bounding box center [389, 134] width 164 height 74
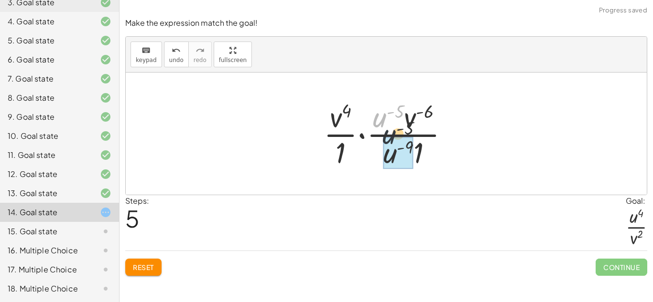
drag, startPoint x: 379, startPoint y: 121, endPoint x: 394, endPoint y: 151, distance: 32.9
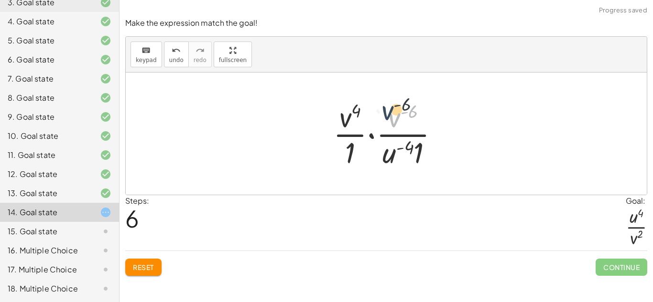
drag, startPoint x: 396, startPoint y: 117, endPoint x: 387, endPoint y: 104, distance: 15.8
click at [387, 104] on div at bounding box center [389, 134] width 123 height 74
drag, startPoint x: 349, startPoint y: 116, endPoint x: 404, endPoint y: 117, distance: 55.0
click at [404, 117] on div at bounding box center [389, 134] width 123 height 74
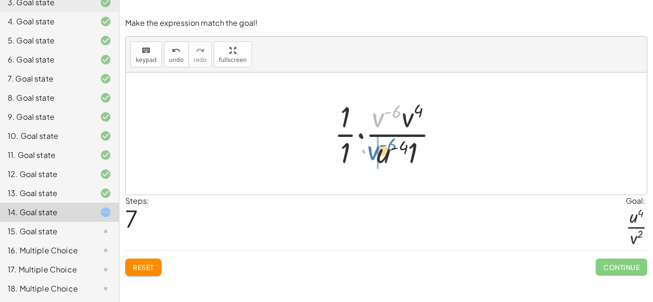
drag, startPoint x: 377, startPoint y: 118, endPoint x: 372, endPoint y: 154, distance: 36.3
click at [372, 154] on div at bounding box center [389, 134] width 121 height 74
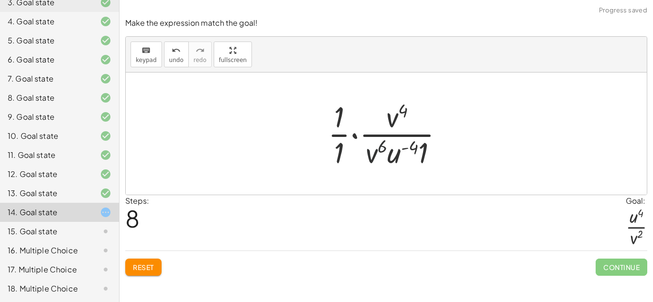
click at [344, 155] on div at bounding box center [389, 134] width 133 height 74
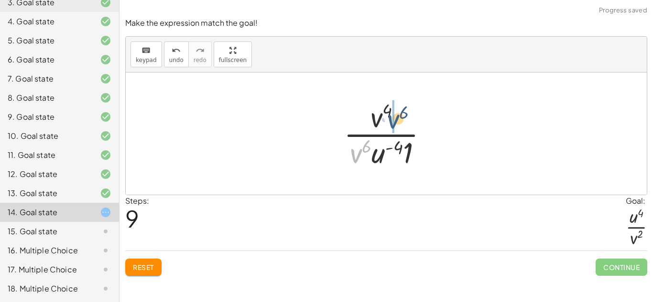
drag, startPoint x: 355, startPoint y: 154, endPoint x: 376, endPoint y: 112, distance: 46.8
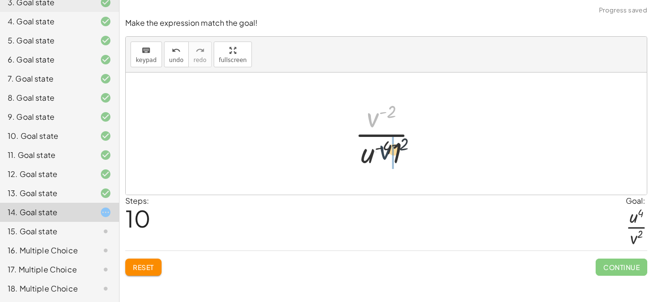
drag, startPoint x: 376, startPoint y: 117, endPoint x: 389, endPoint y: 151, distance: 36.1
click at [389, 151] on div at bounding box center [390, 134] width 80 height 74
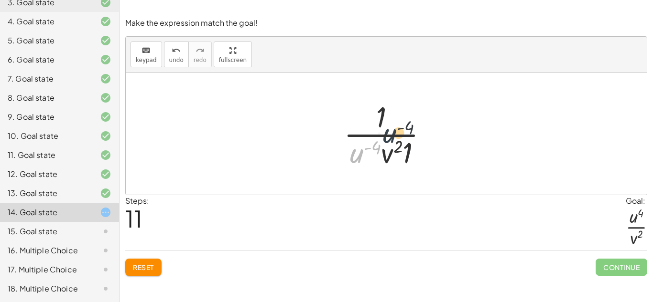
drag, startPoint x: 355, startPoint y: 158, endPoint x: 389, endPoint y: 129, distance: 45.4
click at [389, 129] on div at bounding box center [389, 134] width 101 height 74
click at [394, 152] on div at bounding box center [390, 134] width 70 height 74
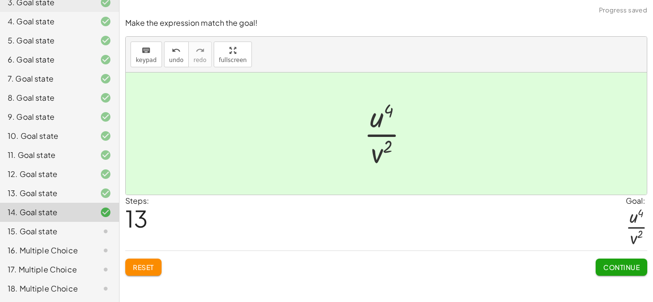
click at [603, 266] on span "Continue" at bounding box center [621, 267] width 36 height 9
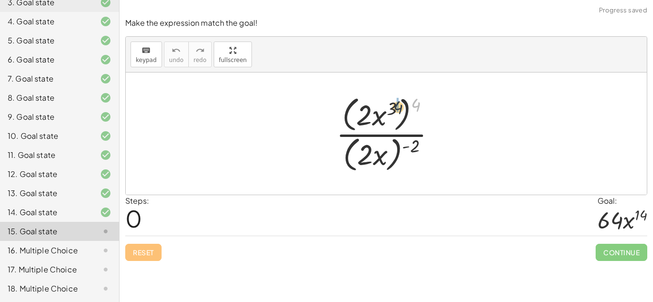
drag, startPoint x: 418, startPoint y: 104, endPoint x: 390, endPoint y: 108, distance: 28.4
click at [390, 108] on div at bounding box center [389, 134] width 117 height 82
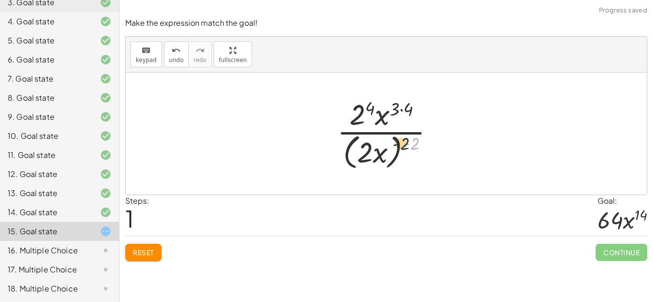
drag, startPoint x: 416, startPoint y: 141, endPoint x: 393, endPoint y: 142, distance: 23.4
click at [393, 142] on div at bounding box center [389, 134] width 115 height 78
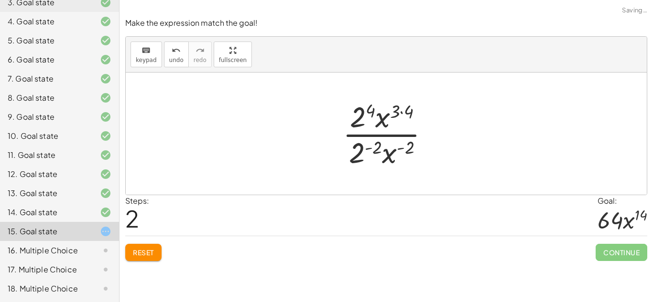
click at [408, 109] on div at bounding box center [390, 134] width 104 height 74
drag, startPoint x: 391, startPoint y: 153, endPoint x: 400, endPoint y: 124, distance: 31.0
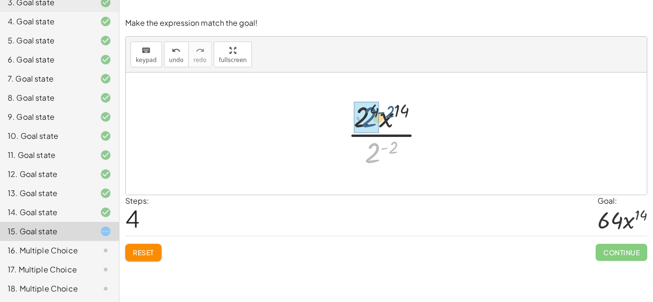
drag, startPoint x: 374, startPoint y: 150, endPoint x: 364, endPoint y: 112, distance: 39.5
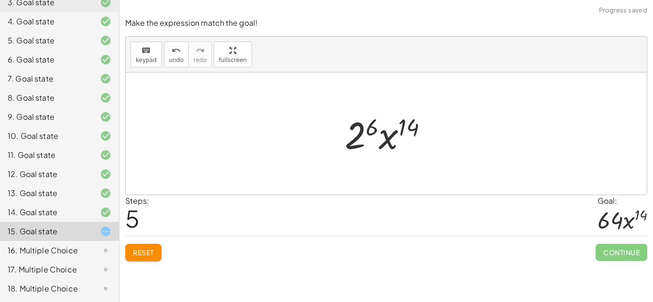
click at [356, 129] on div at bounding box center [390, 133] width 100 height 49
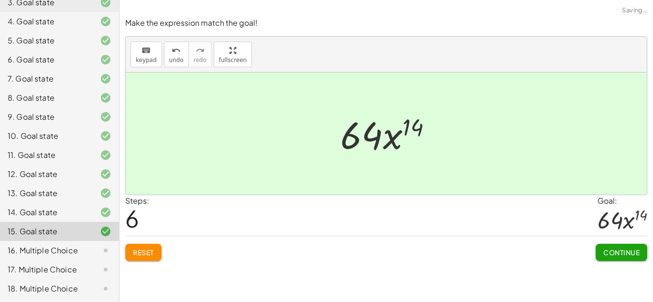
click at [618, 259] on button "Continue" at bounding box center [621, 252] width 52 height 17
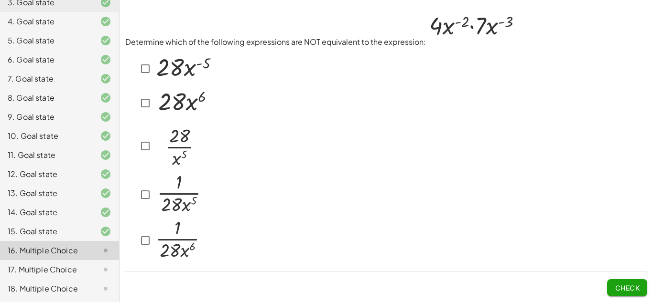
click at [182, 88] on img at bounding box center [183, 101] width 59 height 31
click at [180, 183] on img at bounding box center [178, 194] width 49 height 42
click at [0, 0] on div "Determine which of the following expressions are NOT equivalent to the expressi…" at bounding box center [0, 0] width 0 height 0
click at [176, 253] on img at bounding box center [178, 238] width 48 height 43
click at [624, 285] on span "Check" at bounding box center [626, 288] width 25 height 9
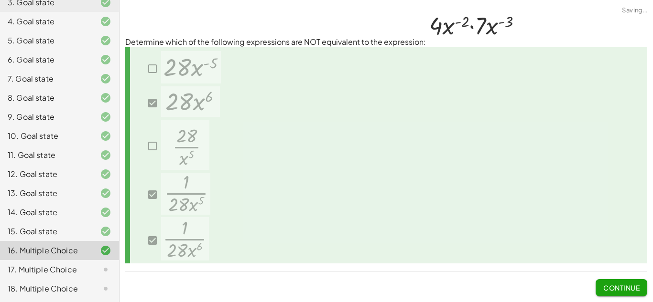
click at [615, 288] on span "Continue" at bounding box center [621, 288] width 36 height 9
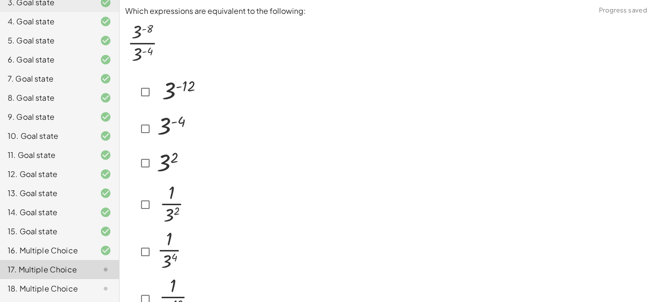
click at [161, 125] on img at bounding box center [173, 127] width 38 height 33
click at [161, 205] on img at bounding box center [171, 204] width 35 height 46
click at [164, 292] on img at bounding box center [173, 298] width 39 height 46
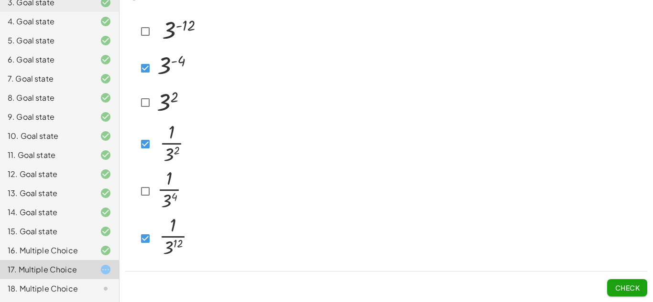
click at [632, 279] on button "Check" at bounding box center [627, 287] width 40 height 17
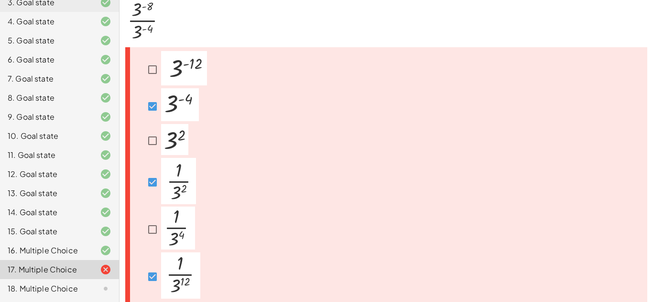
scroll to position [21, 0]
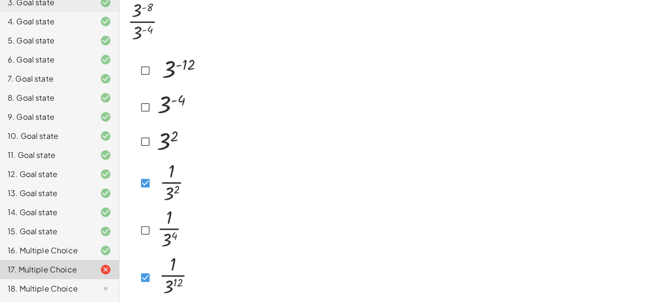
click at [155, 65] on img at bounding box center [177, 69] width 46 height 34
click at [139, 171] on div at bounding box center [163, 183] width 52 height 49
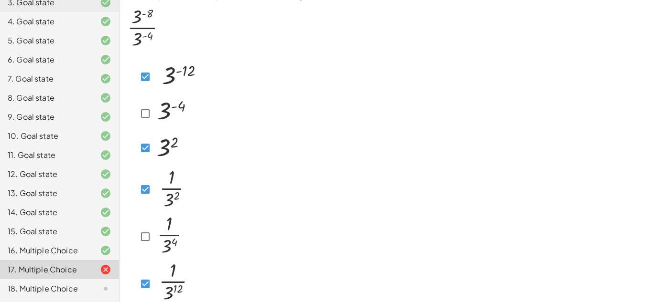
scroll to position [61, 0]
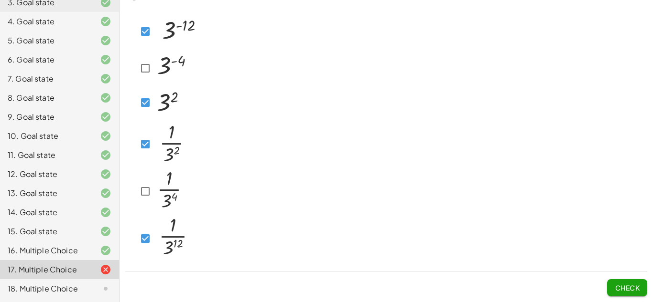
click at [633, 282] on button "Check" at bounding box center [627, 287] width 40 height 17
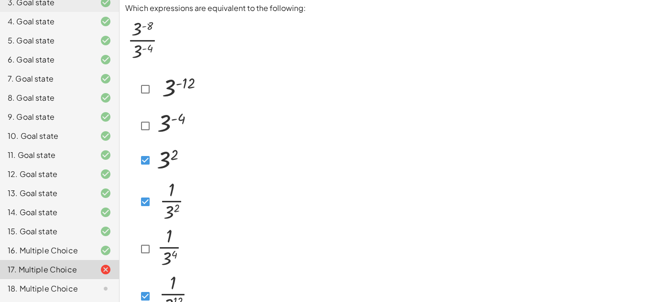
scroll to position [3, 0]
click at [159, 161] on img at bounding box center [167, 158] width 27 height 31
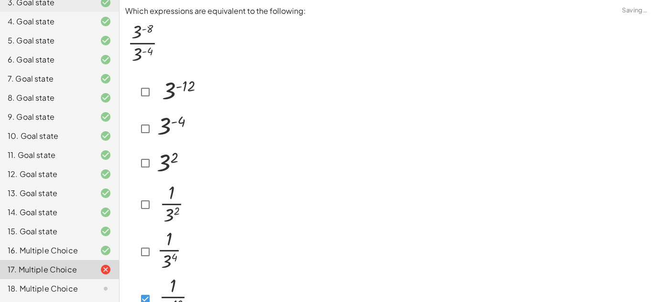
scroll to position [61, 0]
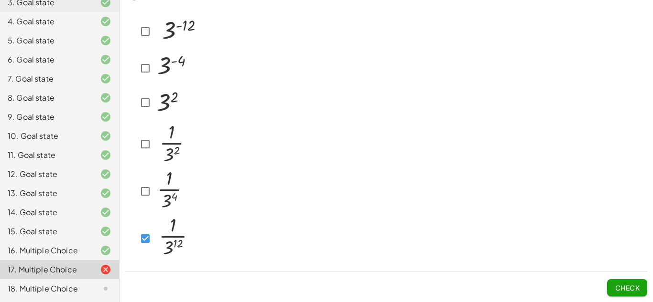
click at [157, 242] on img at bounding box center [173, 238] width 39 height 46
click at [635, 287] on span "Check" at bounding box center [626, 288] width 25 height 9
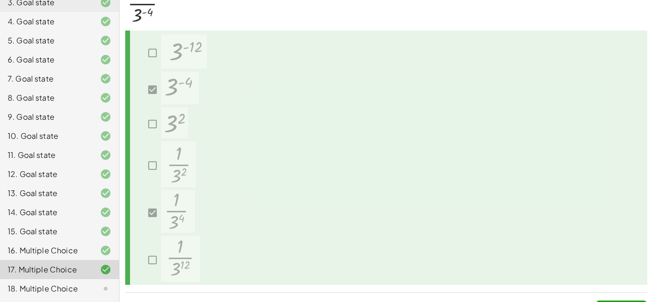
scroll to position [0, 0]
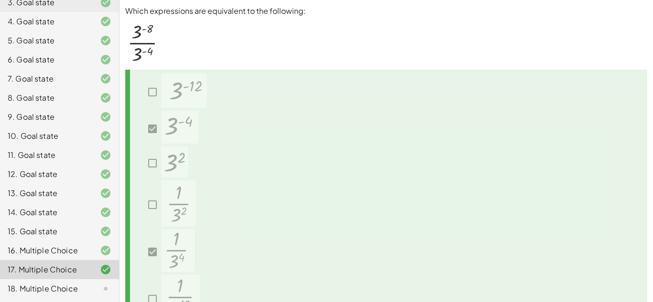
click at [39, 282] on div "18. Multiple Choice" at bounding box center [59, 288] width 119 height 19
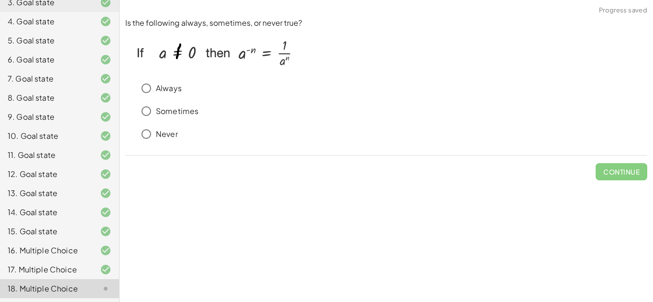
click at [162, 97] on div "Always" at bounding box center [392, 88] width 510 height 19
click at [156, 75] on div "Always Sometimes Never" at bounding box center [386, 111] width 522 height 73
click at [626, 178] on button "Check" at bounding box center [627, 171] width 40 height 17
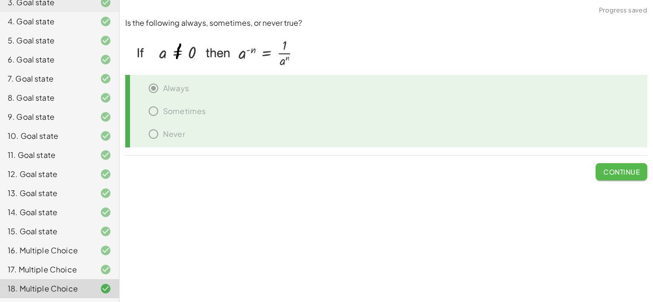
click at [629, 178] on button "Continue" at bounding box center [621, 171] width 52 height 17
